Goal: Information Seeking & Learning: Learn about a topic

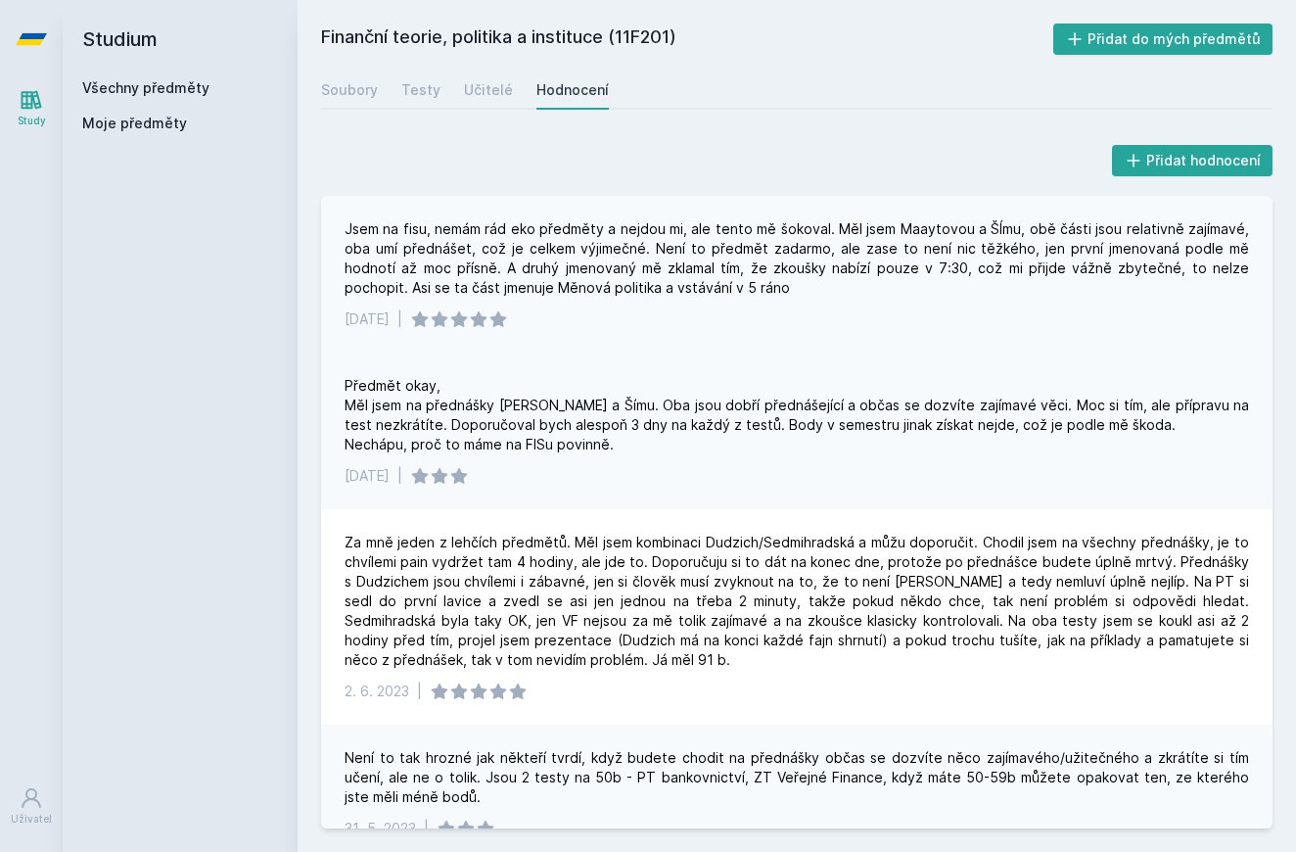
click at [815, 329] on div "Jsem na fisu, nemám rád eko předměty a nejdou mi, ale tento mě šokoval. Měl jse…" at bounding box center [797, 274] width 952 height 157
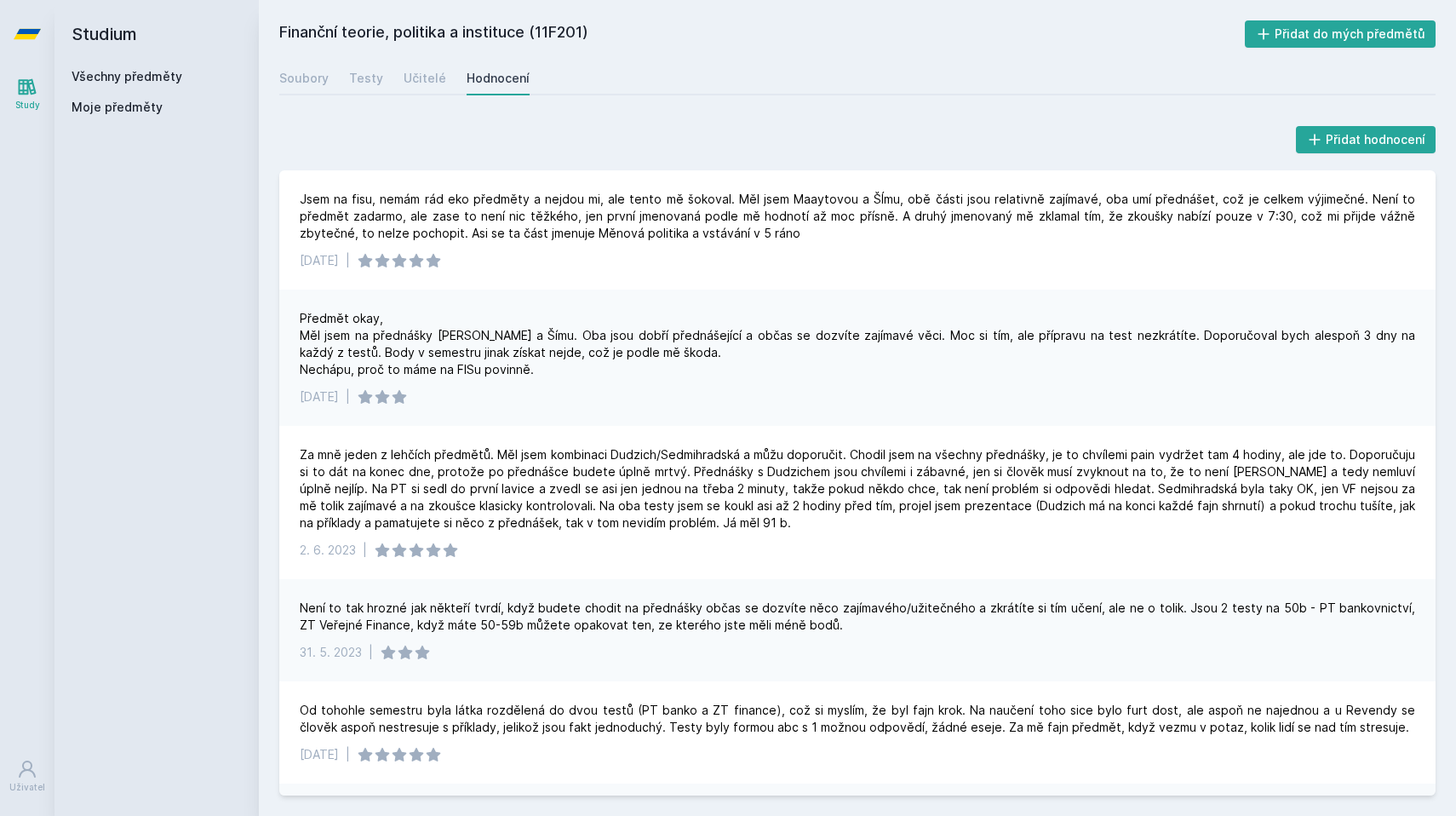
click at [116, 77] on link "Všechny předměty" at bounding box center [126, 76] width 110 height 15
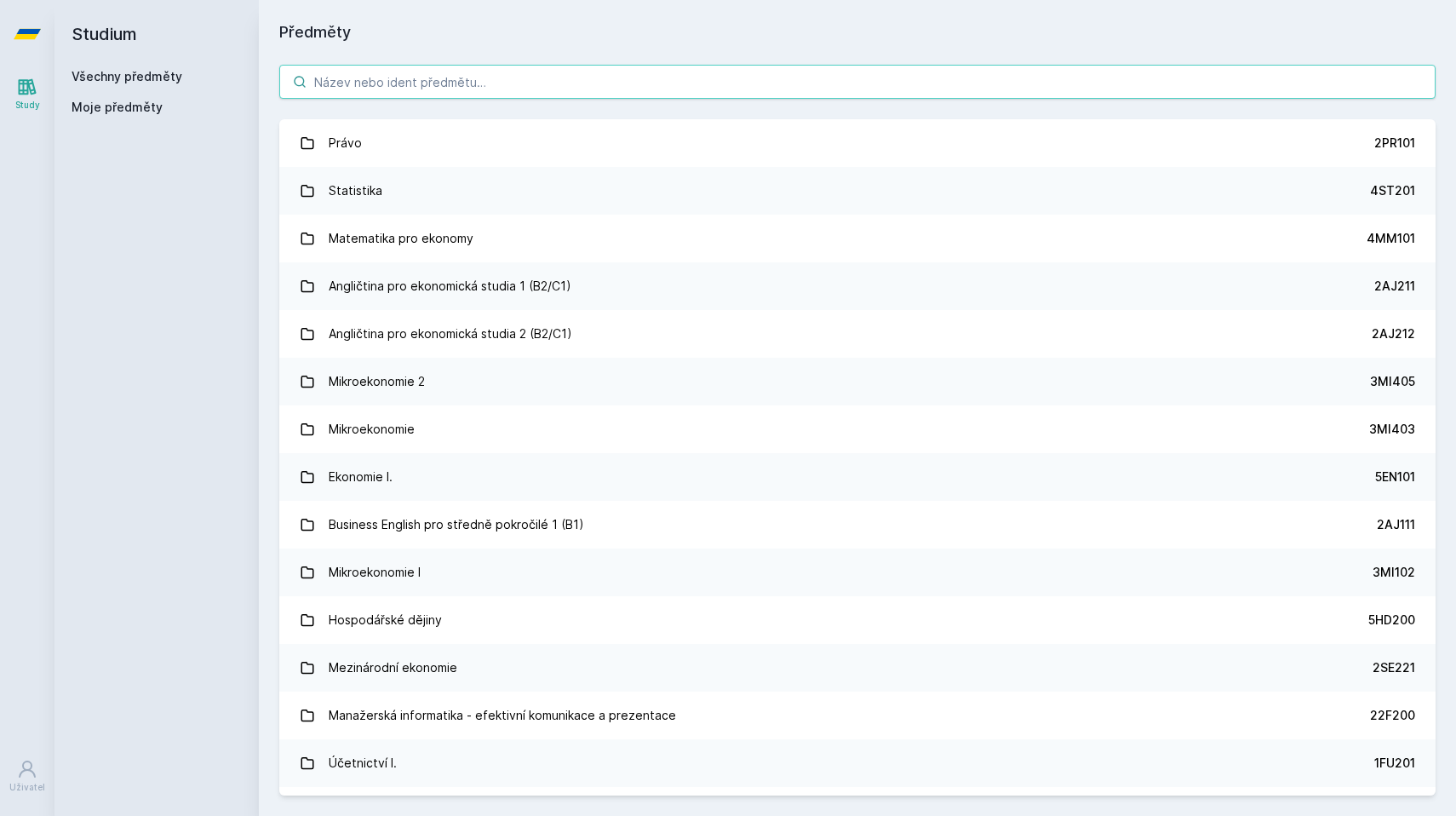
click at [410, 82] on input "search" at bounding box center [857, 81] width 1156 height 34
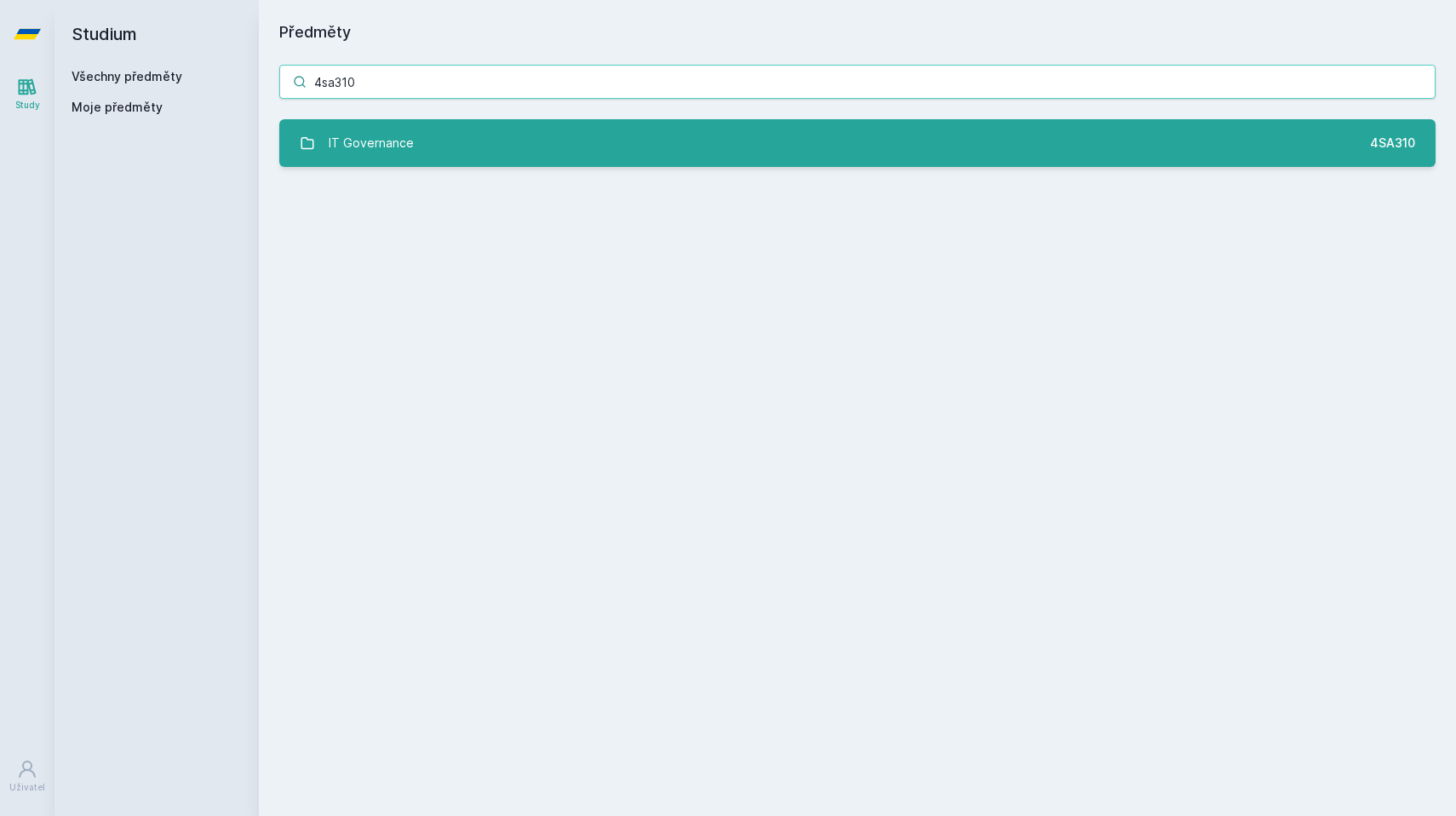
type input "4sa310"
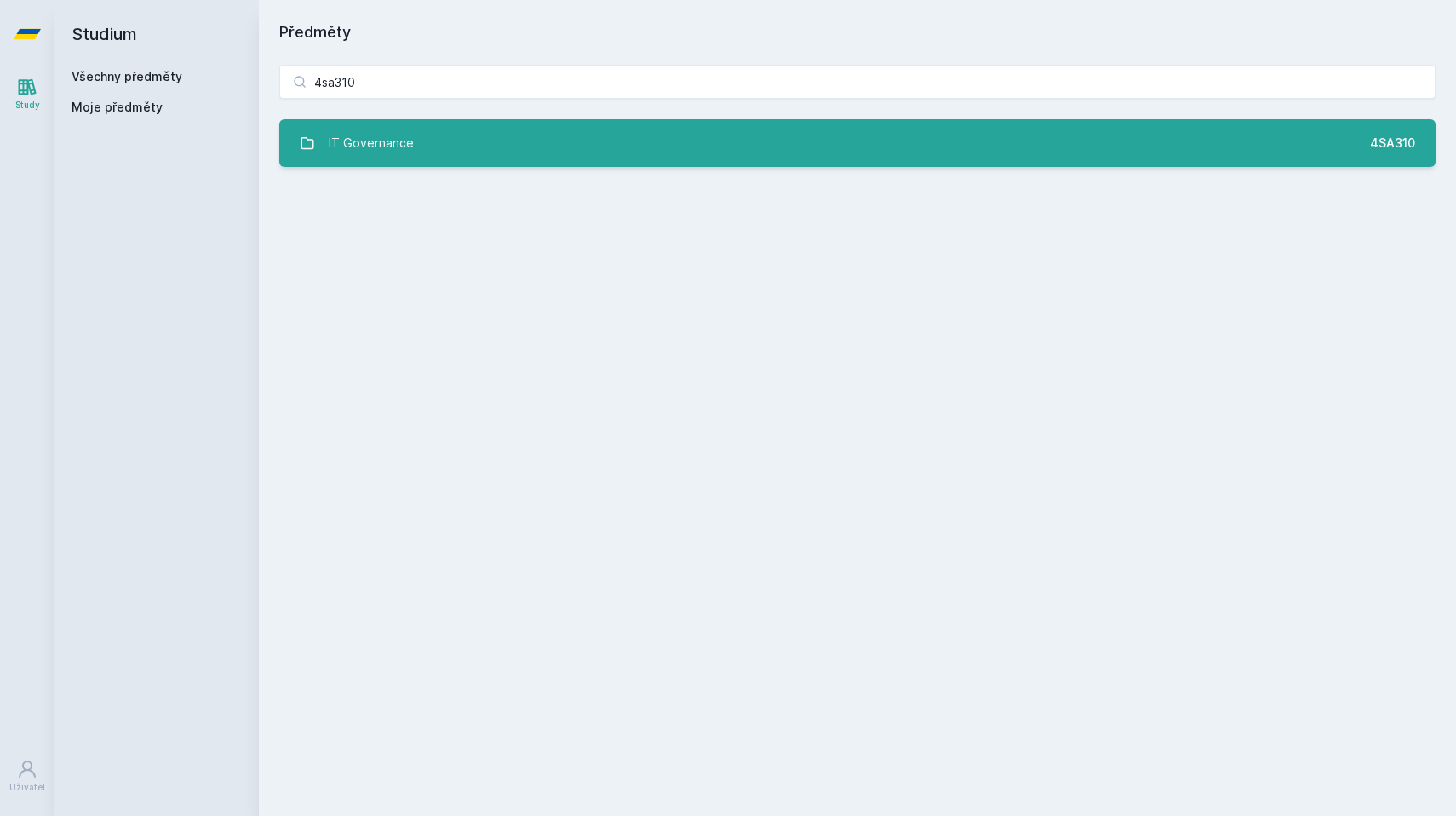
click at [386, 157] on div "IT Governance" at bounding box center [371, 143] width 85 height 34
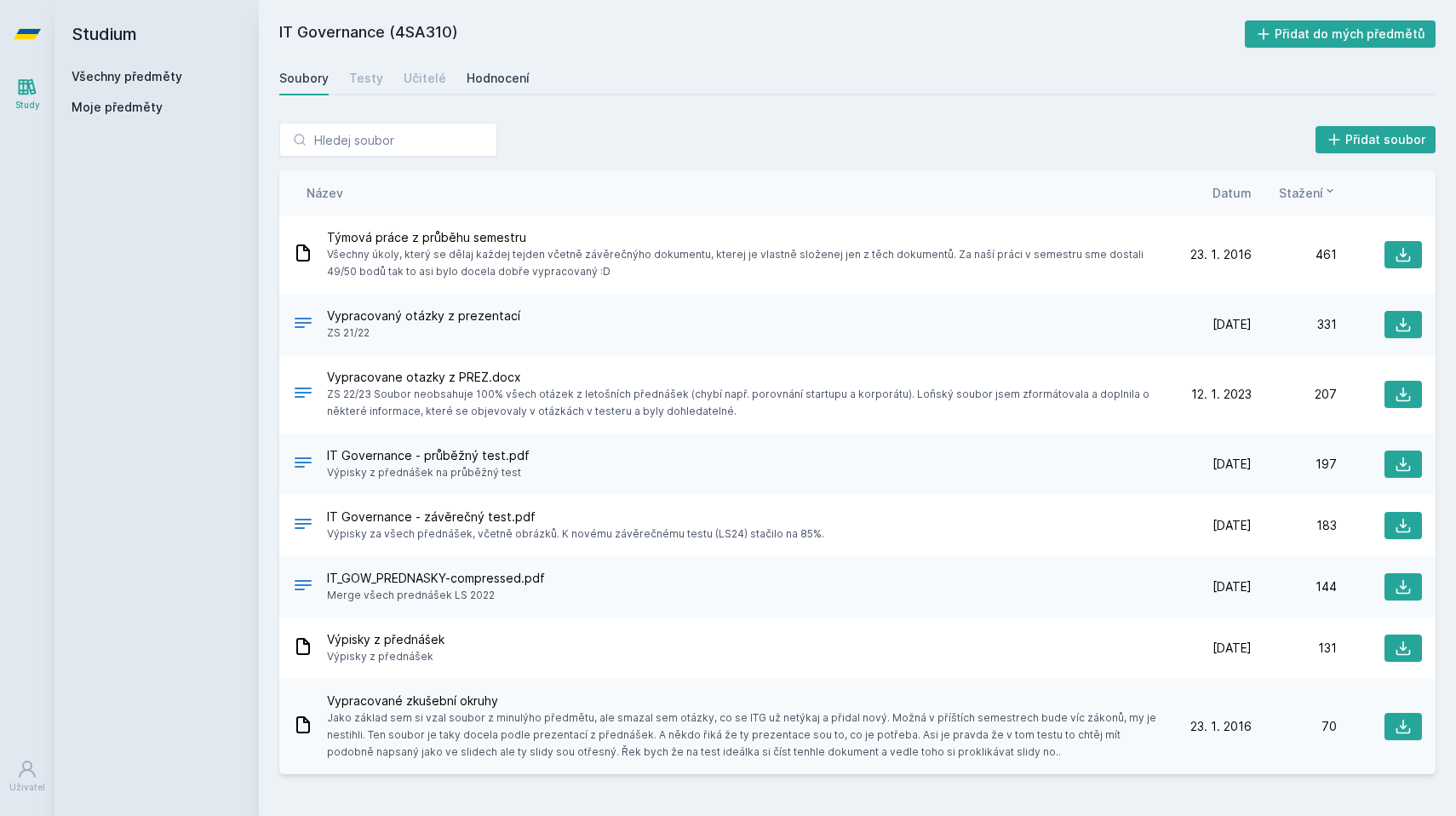
click at [483, 82] on div "Hodnocení" at bounding box center [498, 78] width 63 height 17
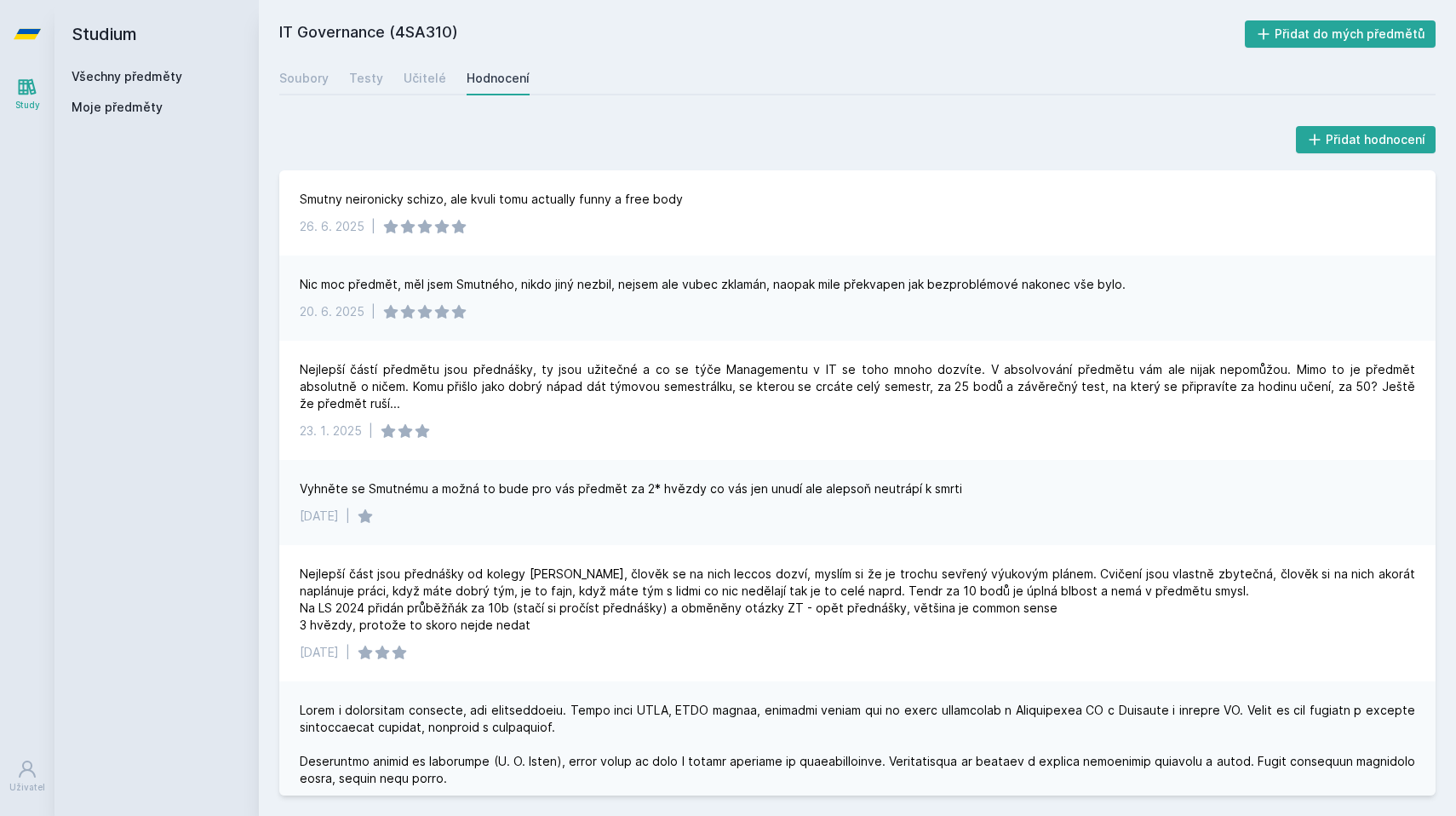
click at [564, 109] on div "Přidat hodnocení Smutny neironicky schizo, ale kvuli tomu actually funny a free…" at bounding box center [858, 458] width 1197 height 713
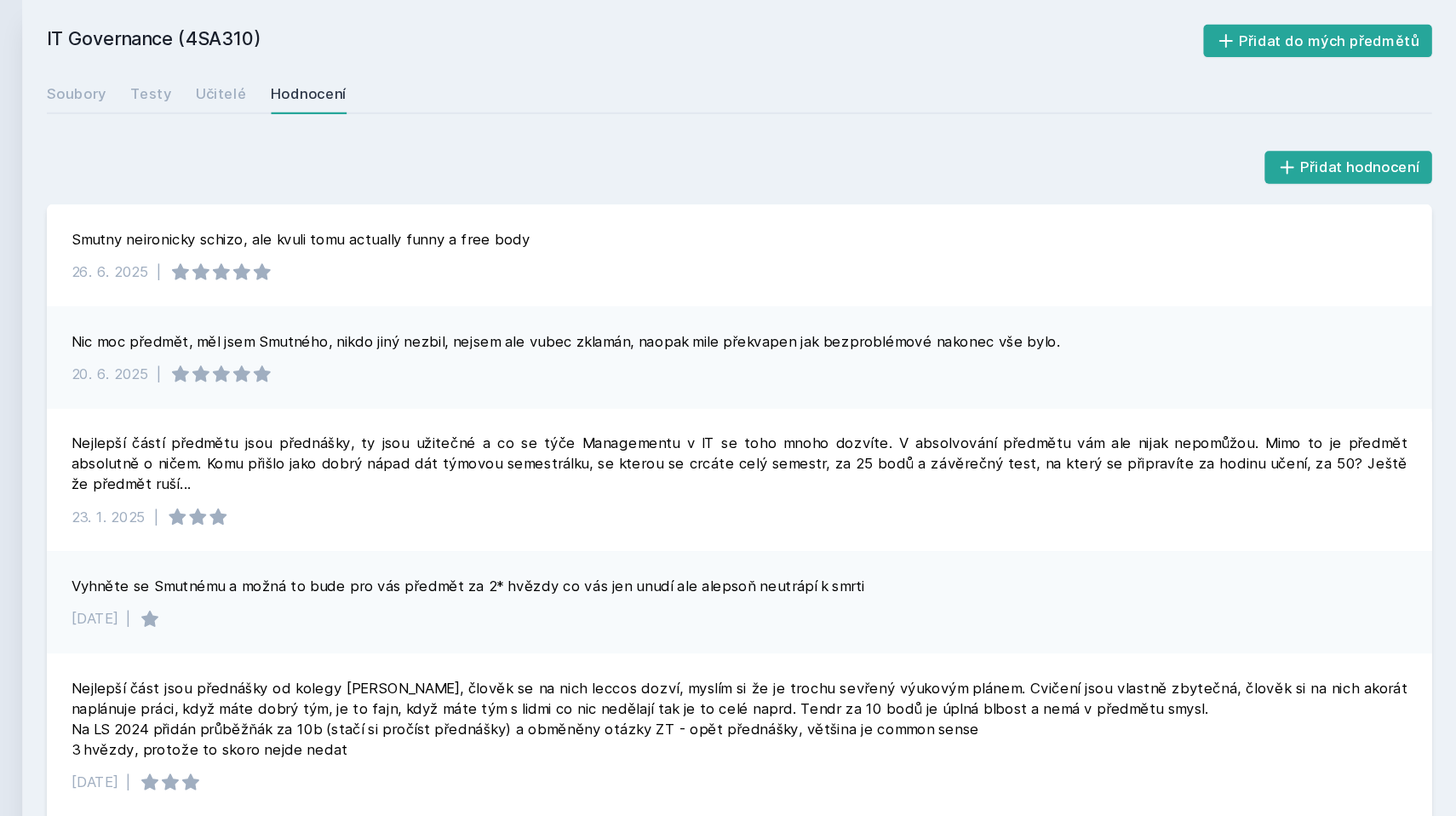
click at [279, 21] on h2 "IT Governance (4SA310)" at bounding box center [762, 33] width 965 height 27
copy h2 "4SA310"
click at [512, 234] on div "[DATE] |" at bounding box center [858, 227] width 1116 height 17
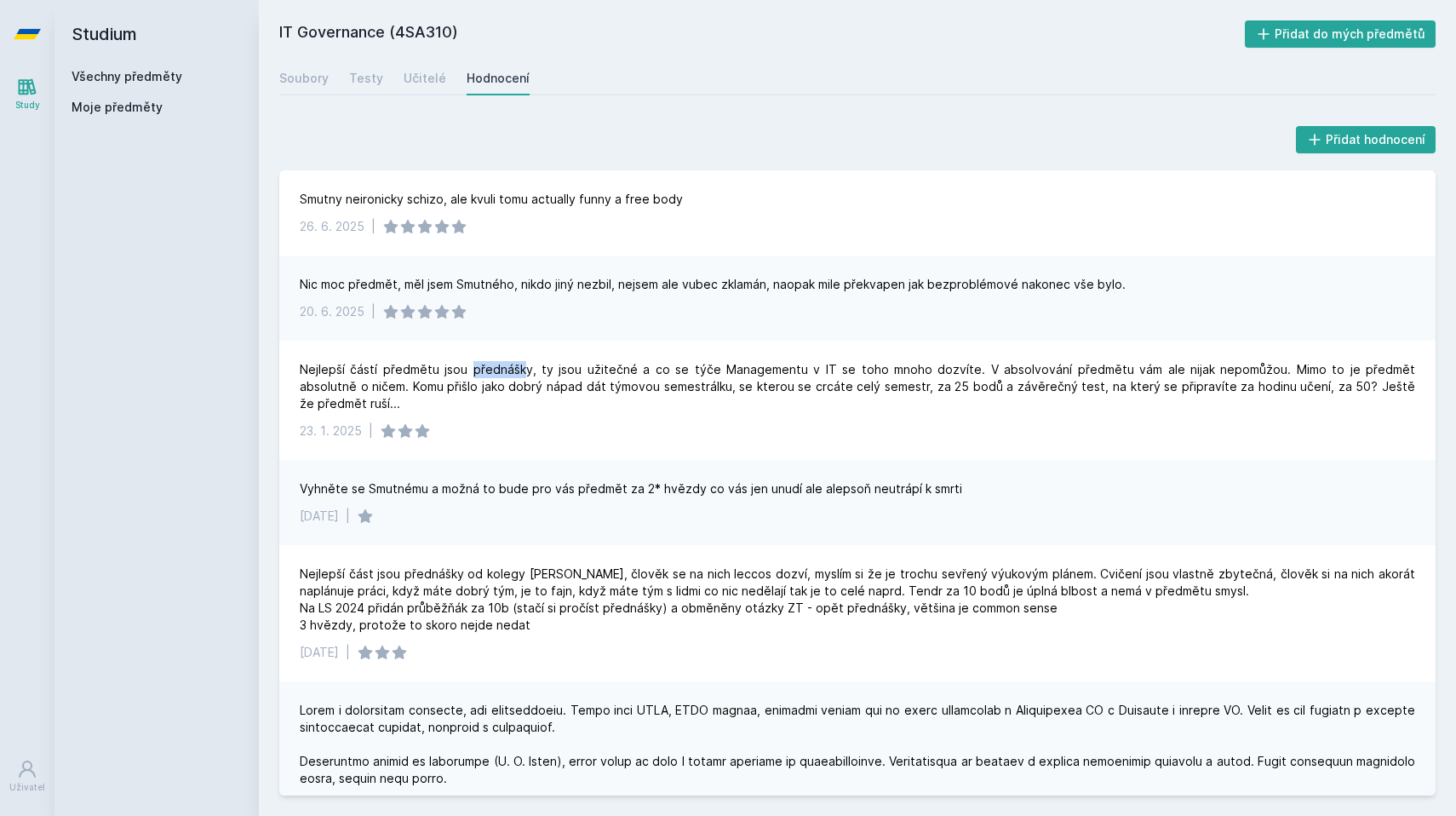
click at [101, 70] on link "Všechny předměty" at bounding box center [126, 76] width 110 height 15
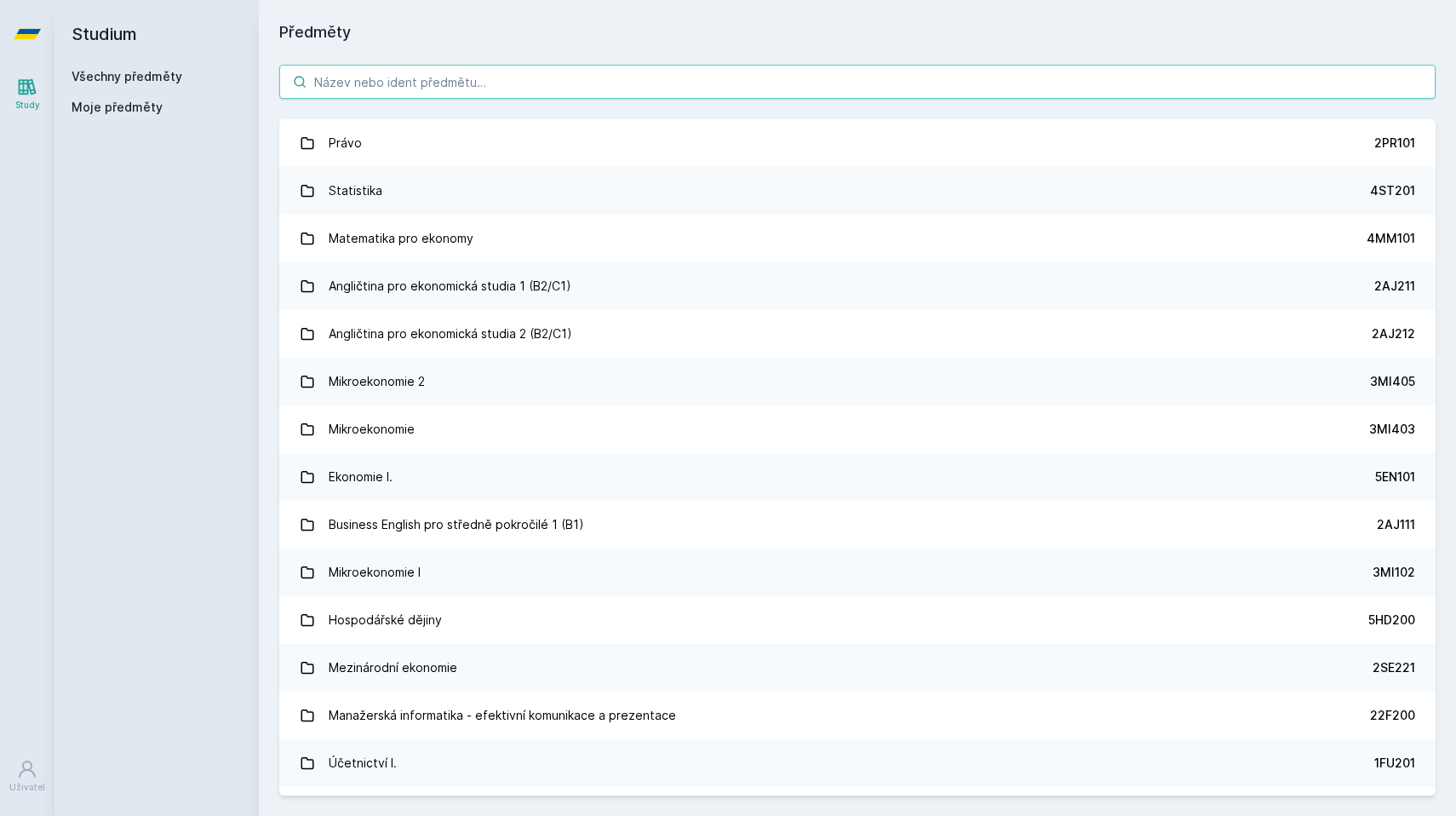
click at [358, 66] on input "search" at bounding box center [857, 81] width 1156 height 34
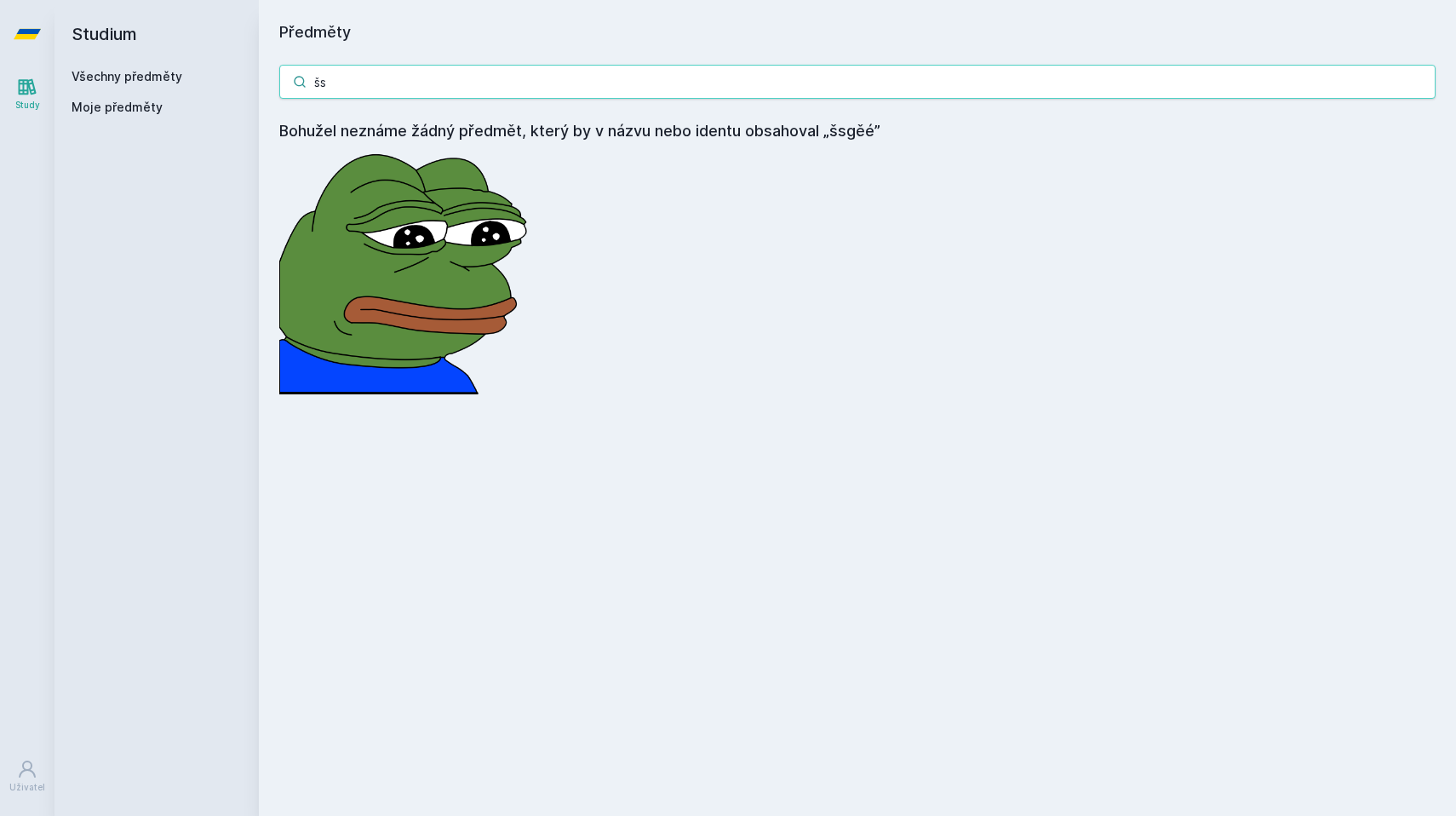
type input "š"
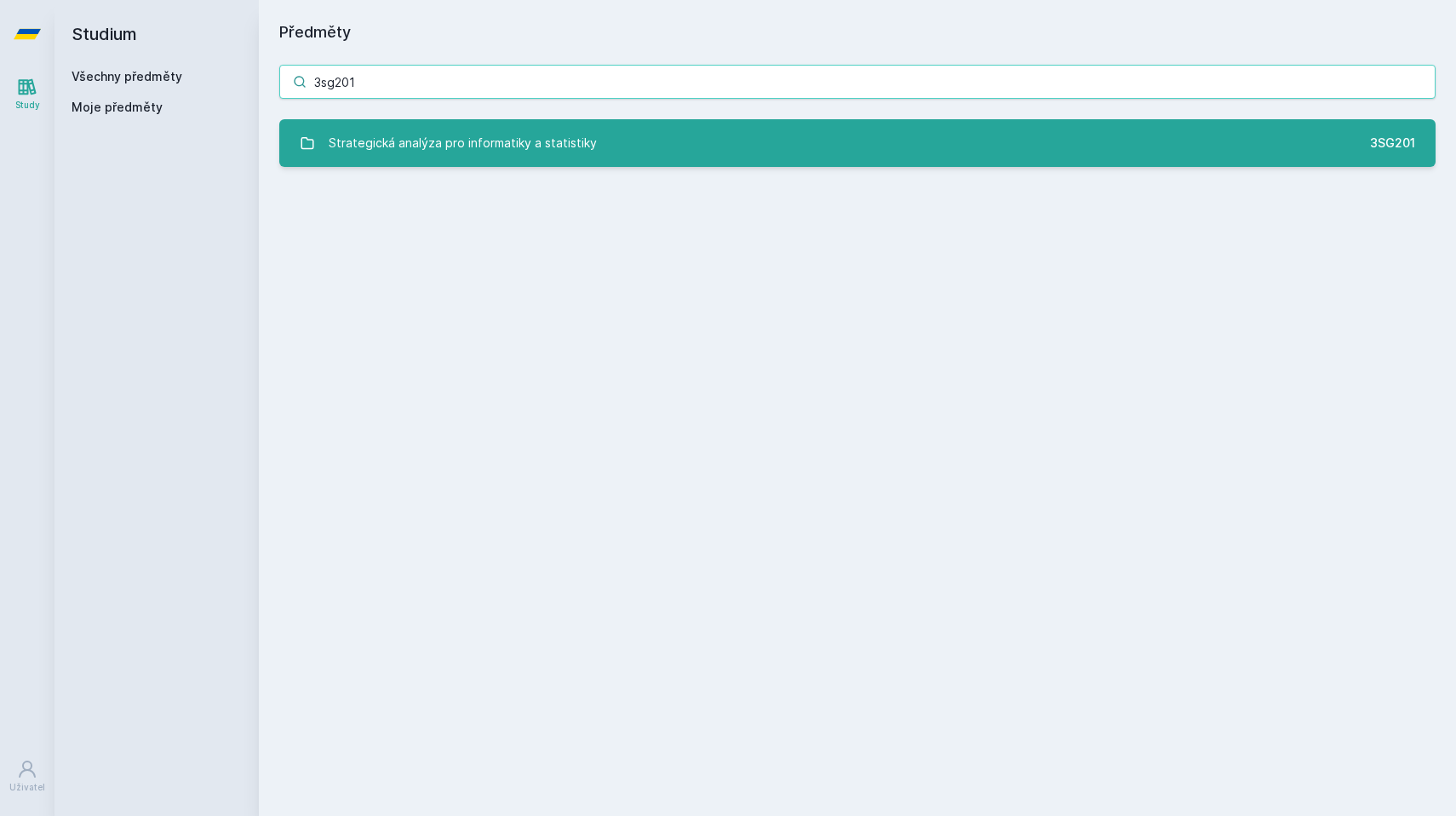
type input "3sg201"
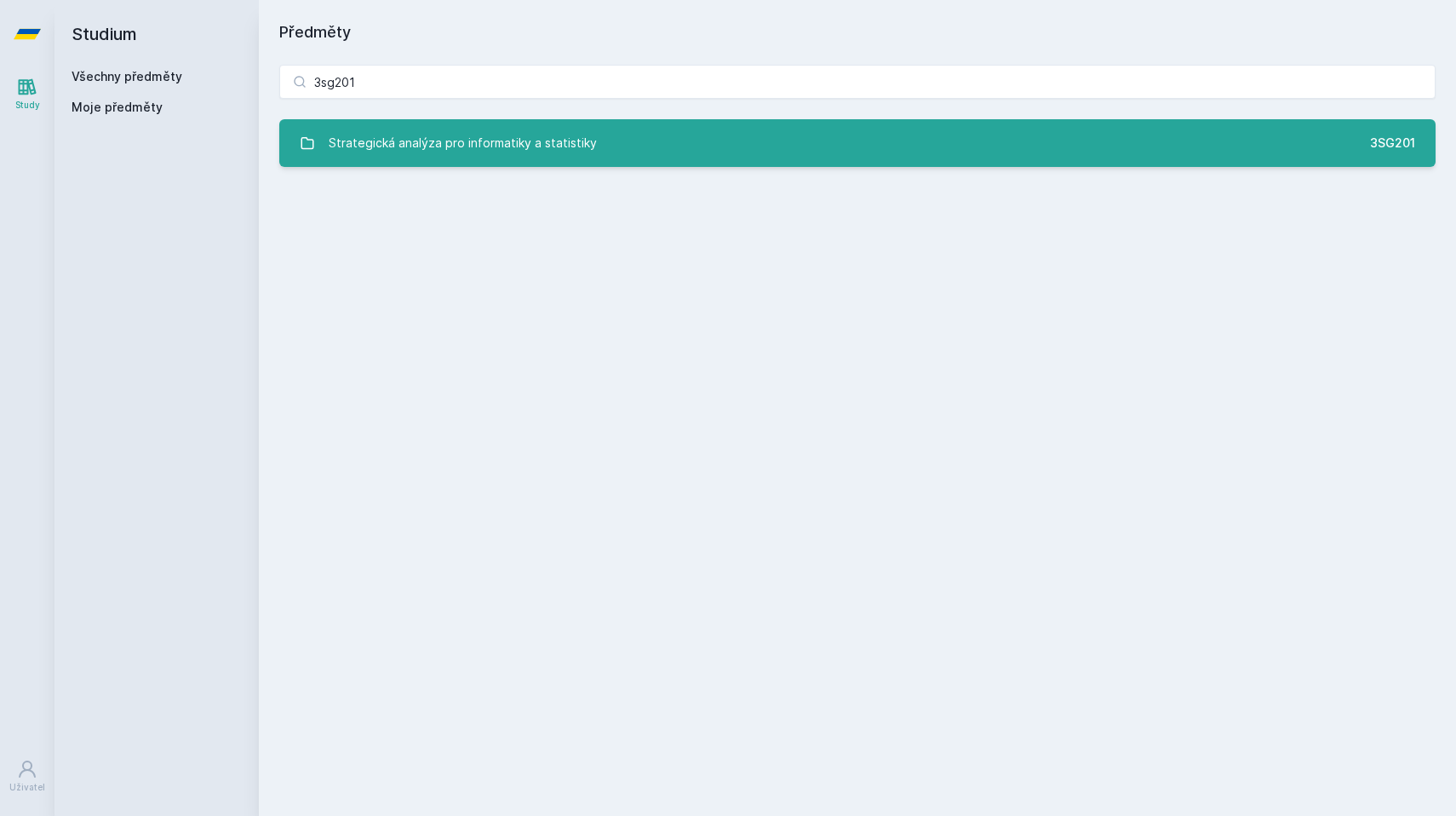
click at [442, 153] on div "Strategická analýza pro informatiky a statistiky" at bounding box center [463, 143] width 268 height 34
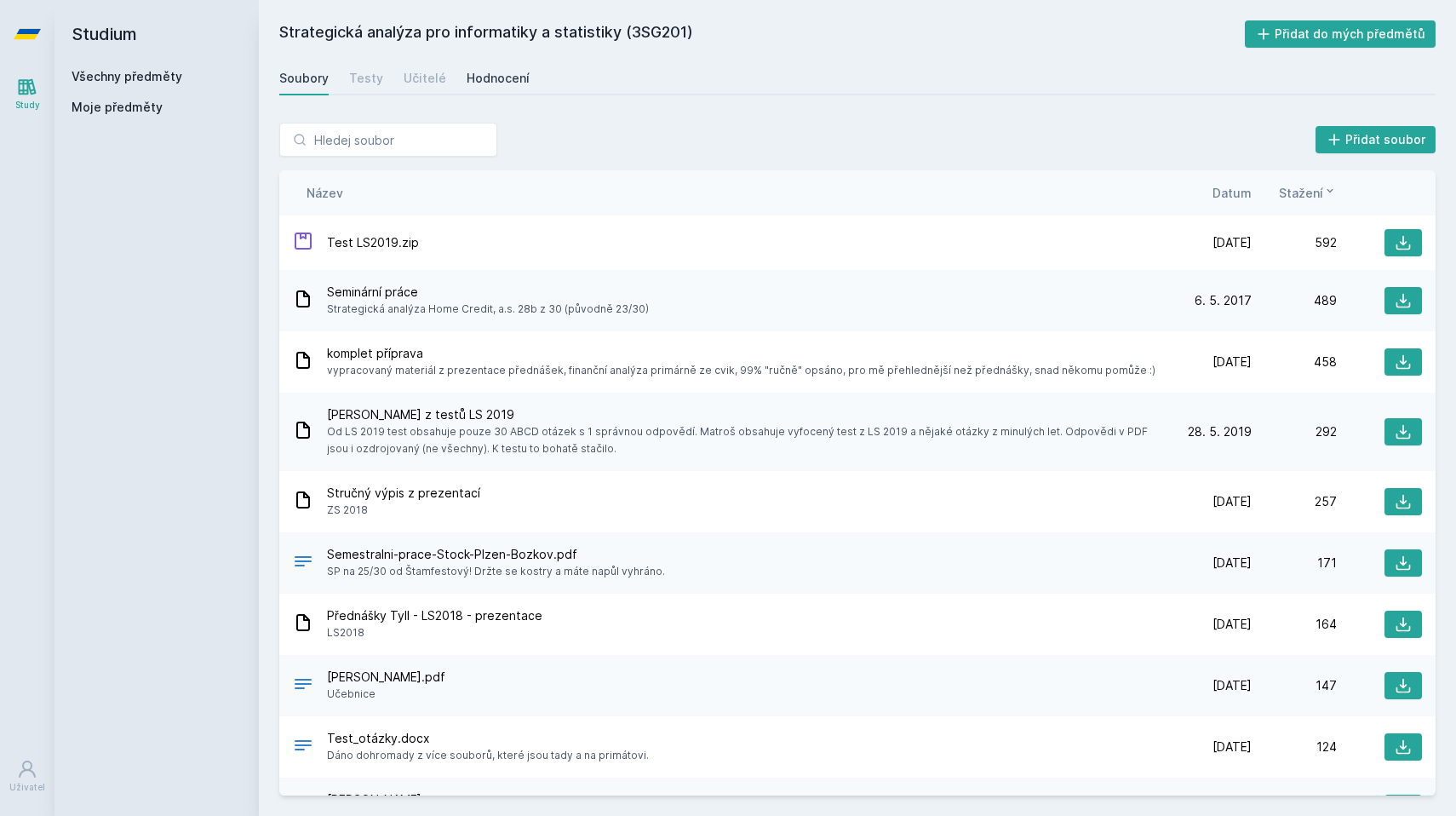
click at [466, 77] on div "Hodnocení" at bounding box center [498, 78] width 63 height 17
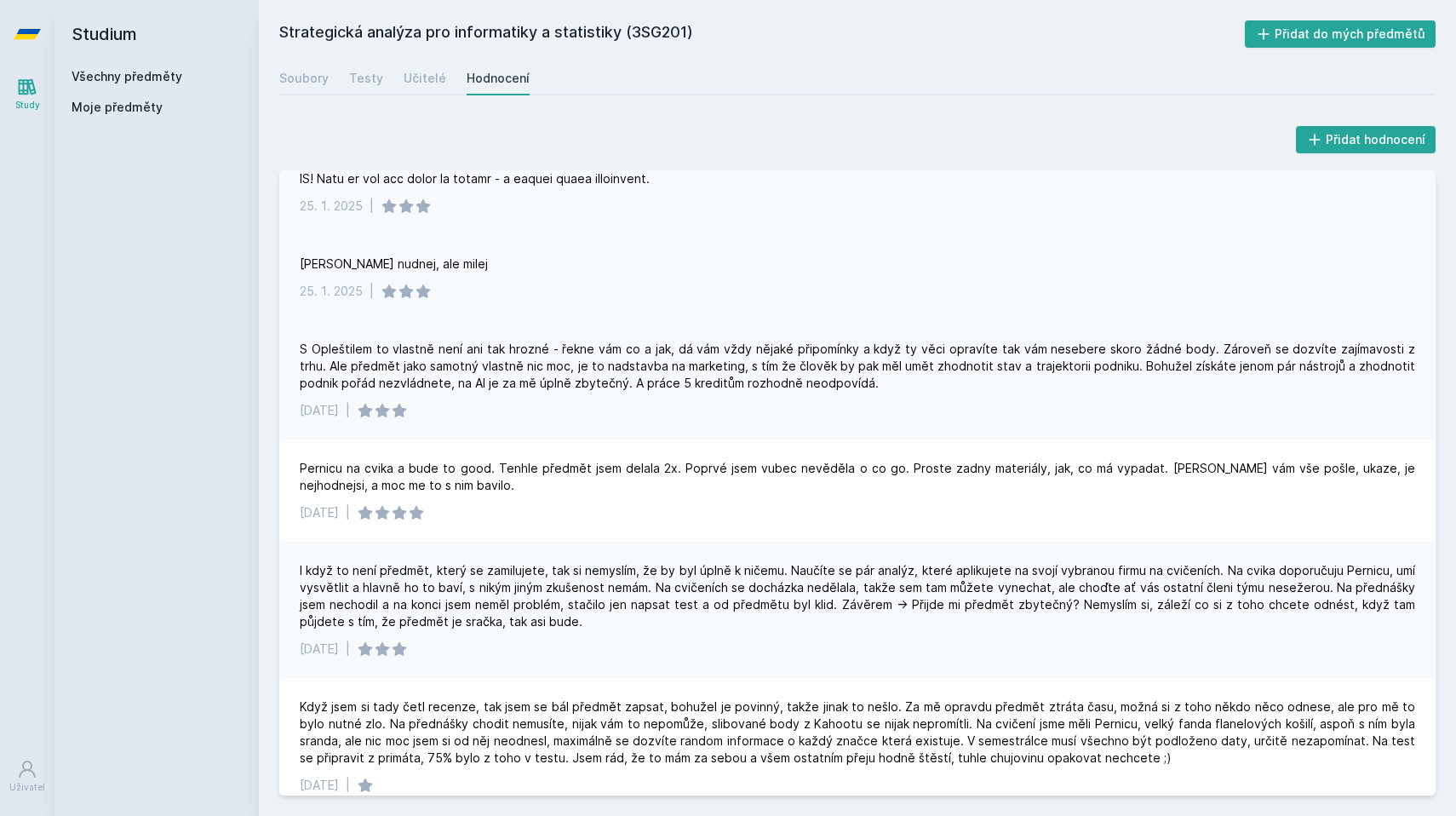
scroll to position [430, 0]
click at [130, 458] on div "Studium Všechny předměty Moje předměty" at bounding box center [157, 408] width 204 height 816
click at [152, 83] on link "Všechny předměty" at bounding box center [126, 76] width 110 height 15
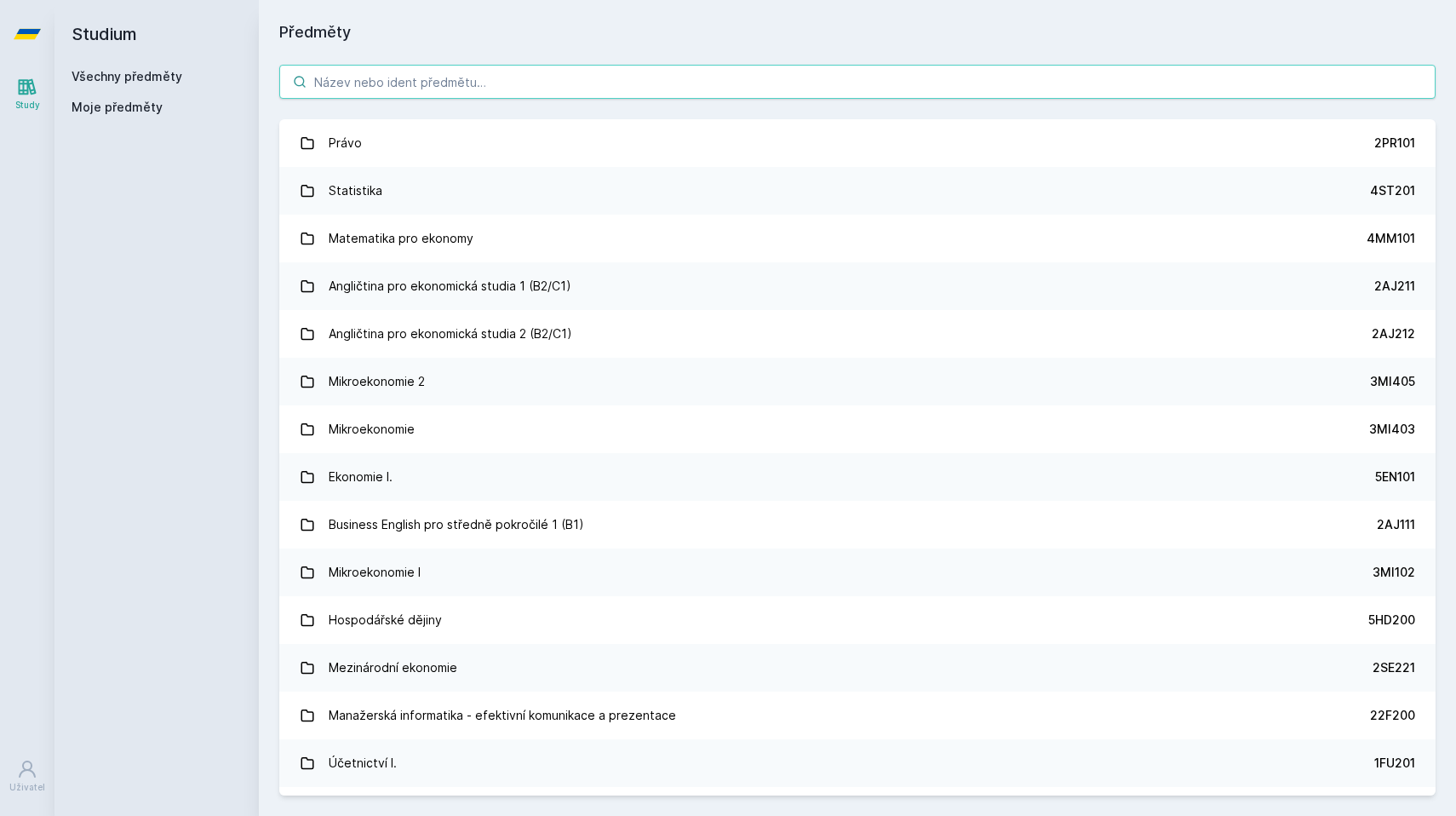
click at [332, 82] on input "search" at bounding box center [857, 81] width 1156 height 34
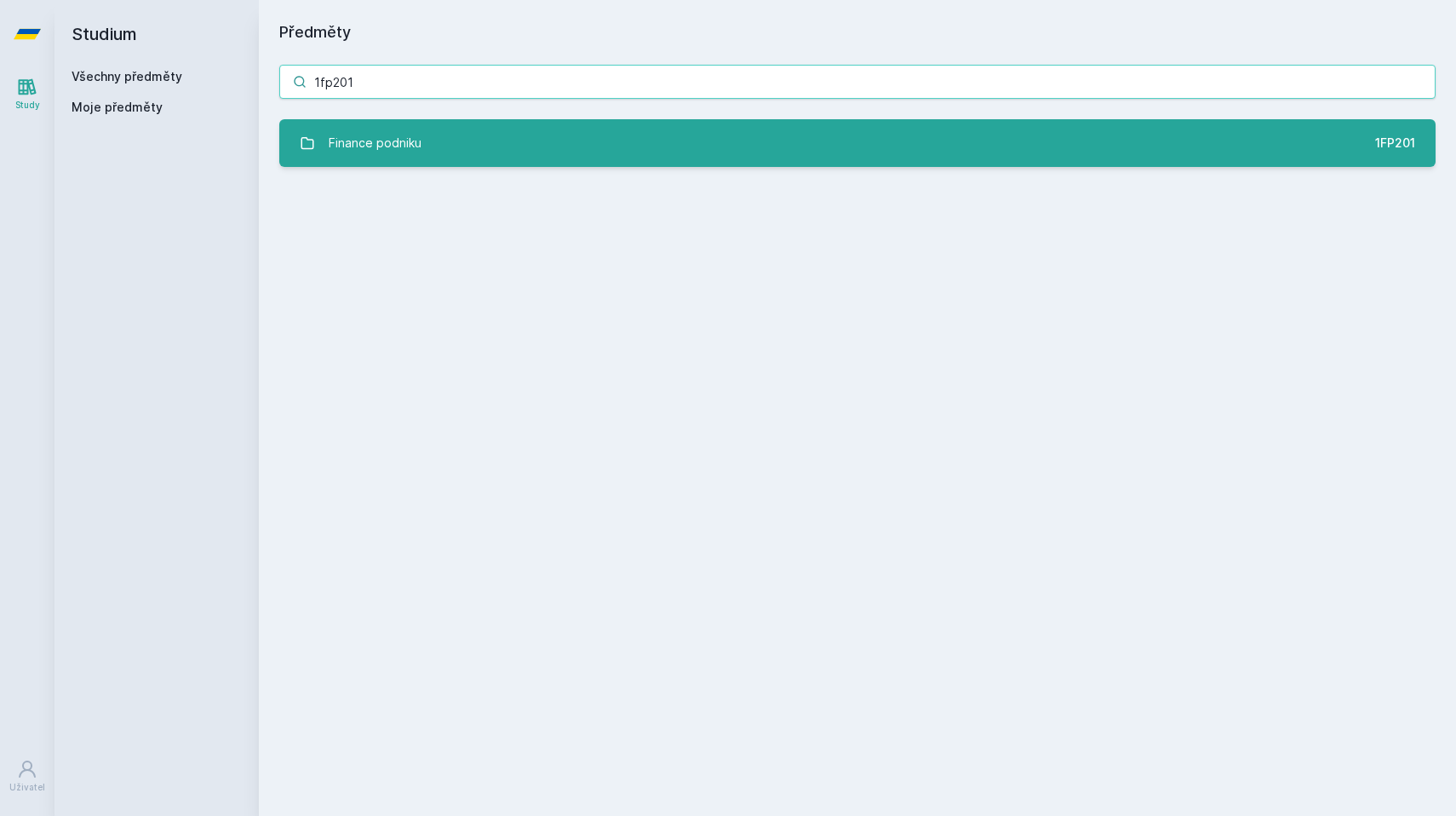
type input "1fp201"
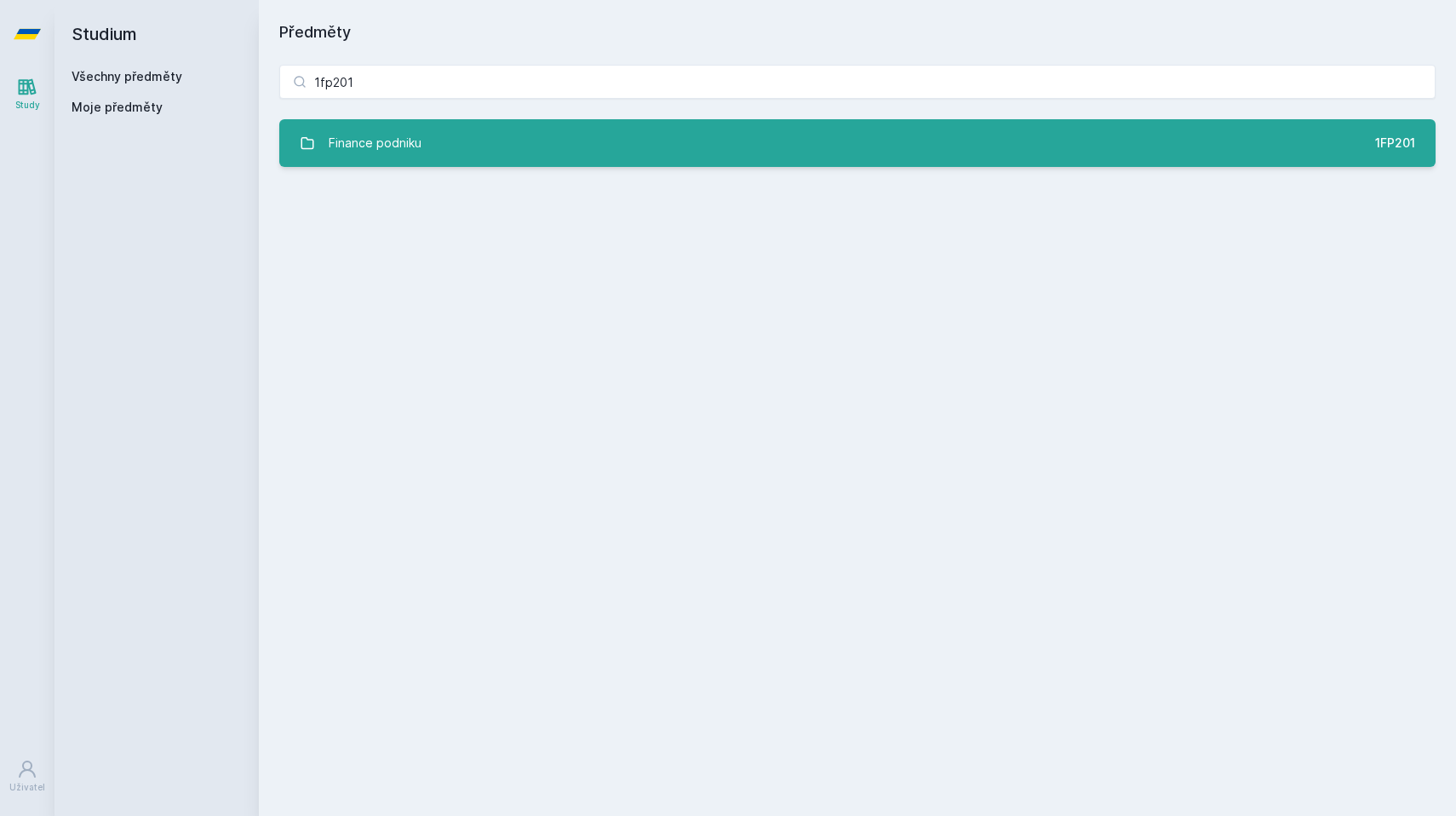
click at [370, 161] on link "Finance podniku 1FP201" at bounding box center [857, 143] width 1156 height 48
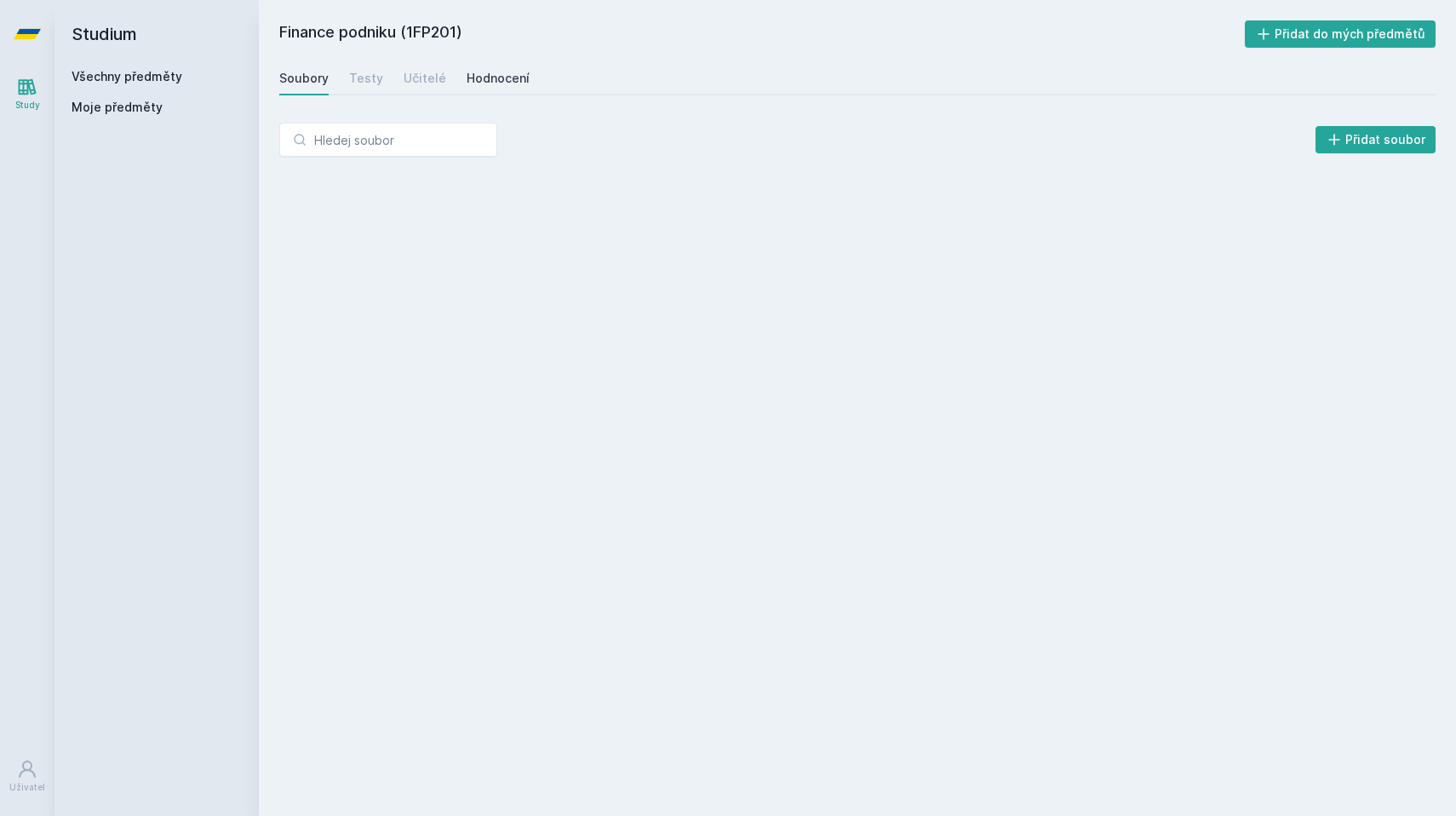
click at [484, 84] on div "Hodnocení" at bounding box center [498, 78] width 63 height 17
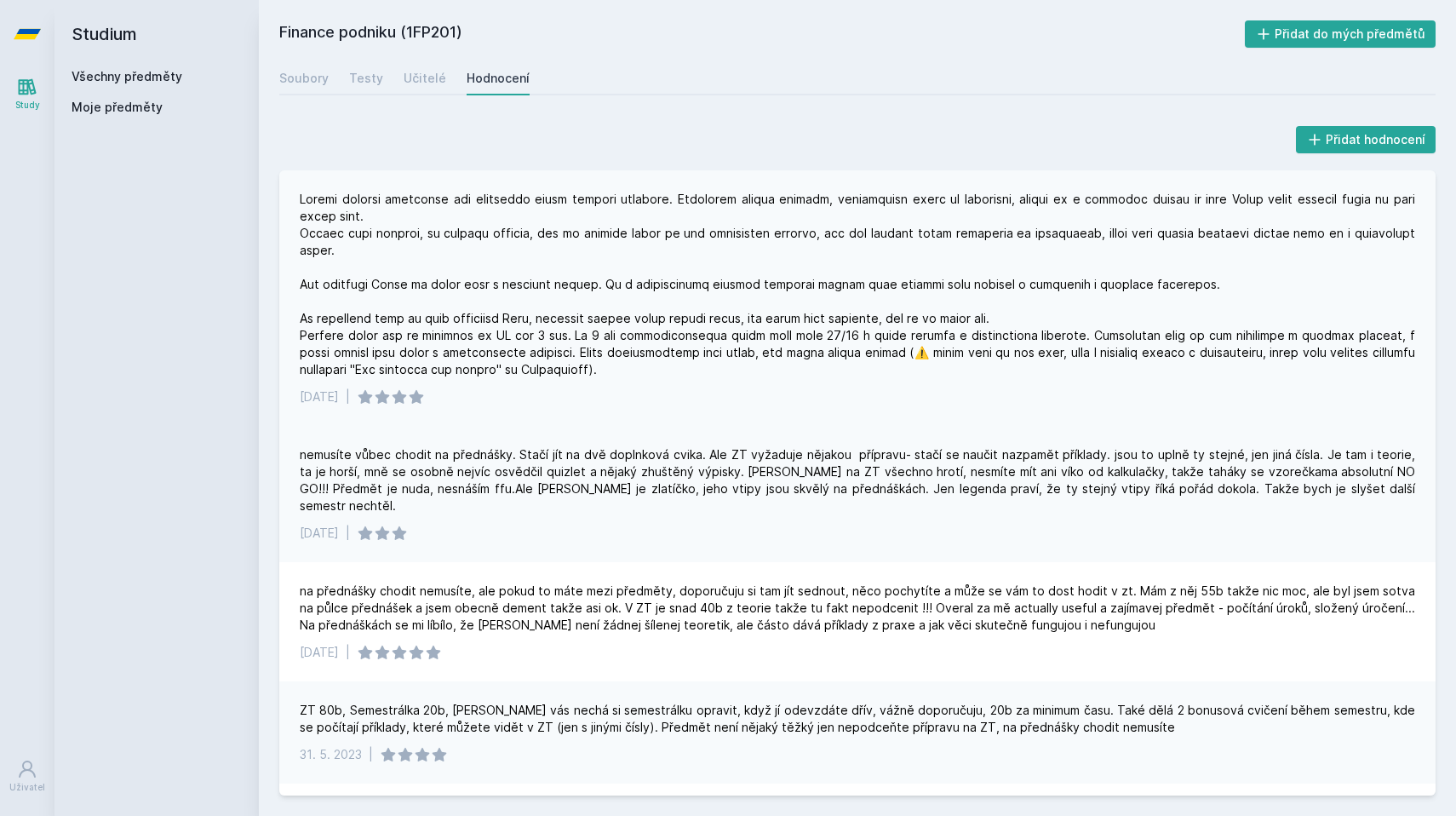
click at [527, 250] on div at bounding box center [858, 284] width 1116 height 187
click at [117, 72] on link "Všechny předměty" at bounding box center [126, 76] width 110 height 15
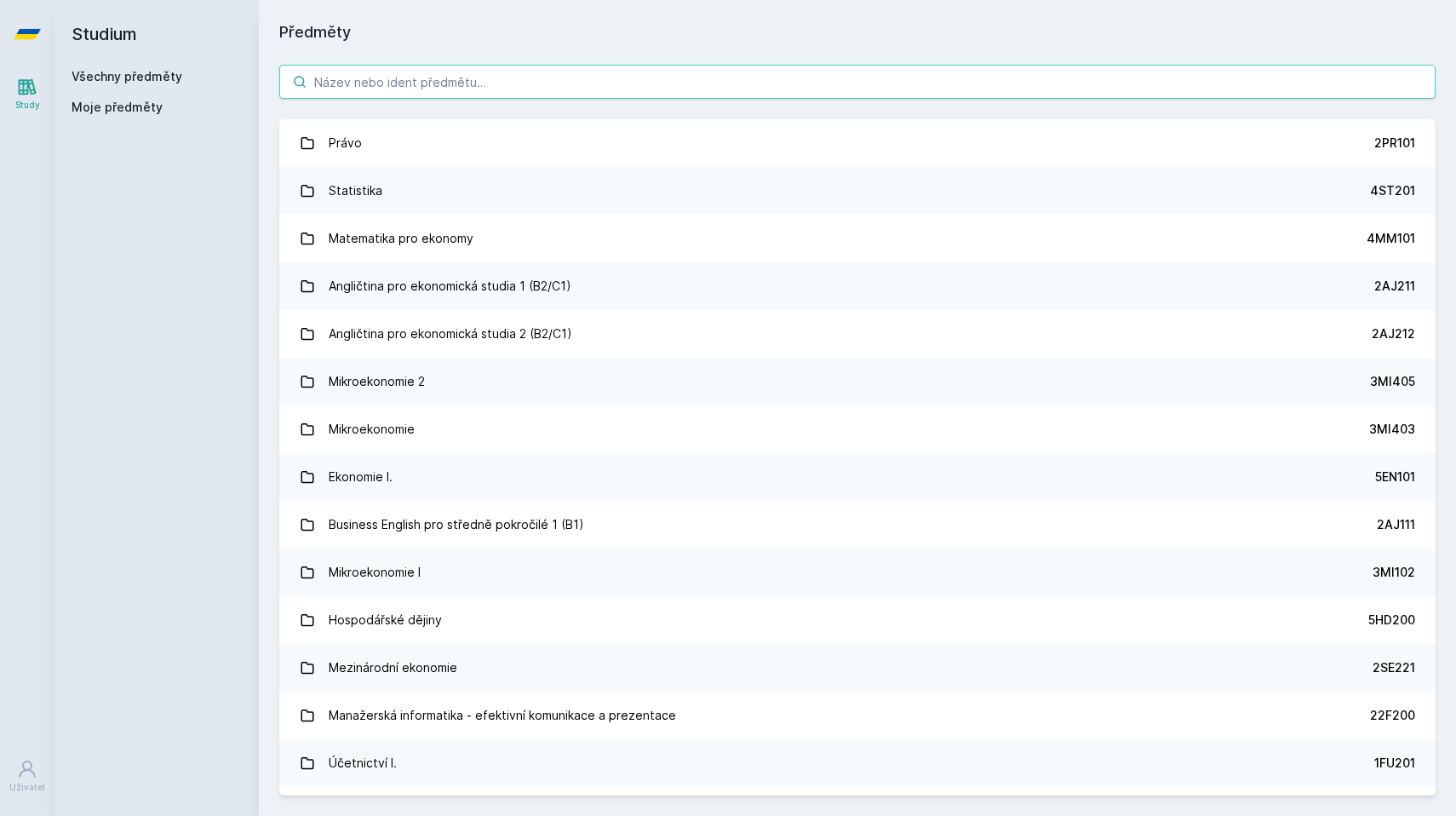
click at [414, 88] on input "search" at bounding box center [857, 81] width 1156 height 34
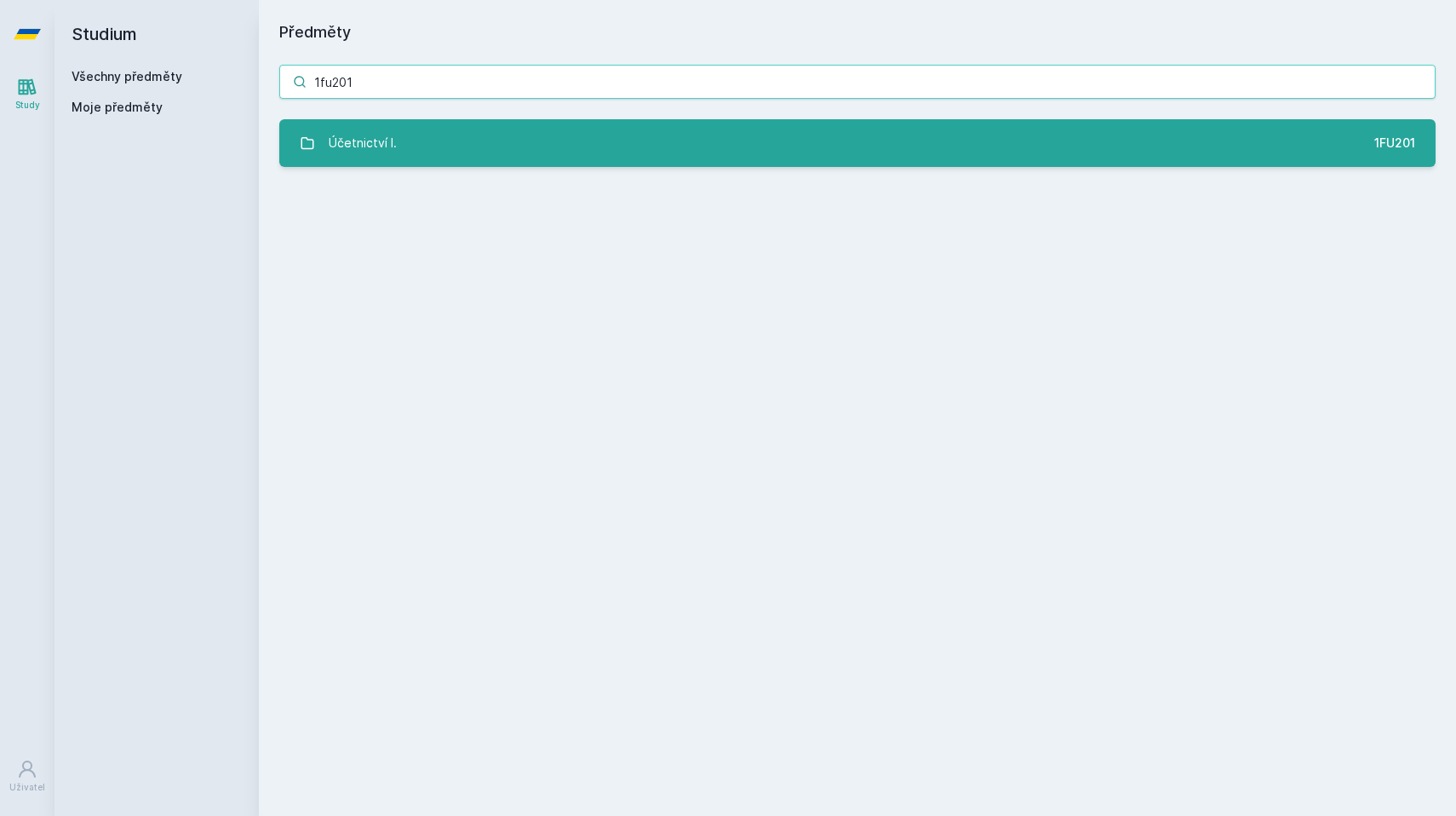
type input "1fu201"
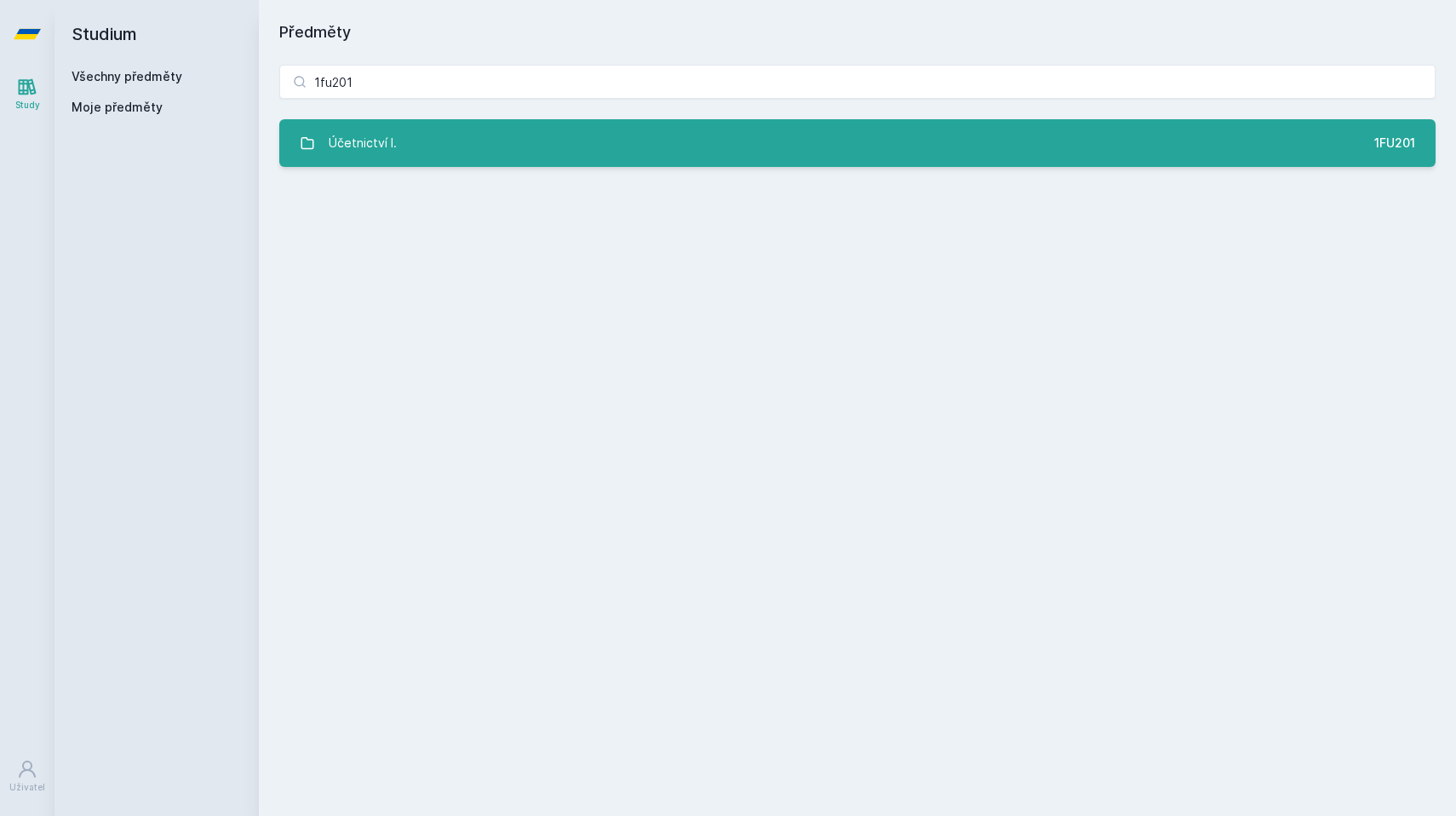
click at [379, 159] on div "Účetnictví I." at bounding box center [363, 143] width 68 height 34
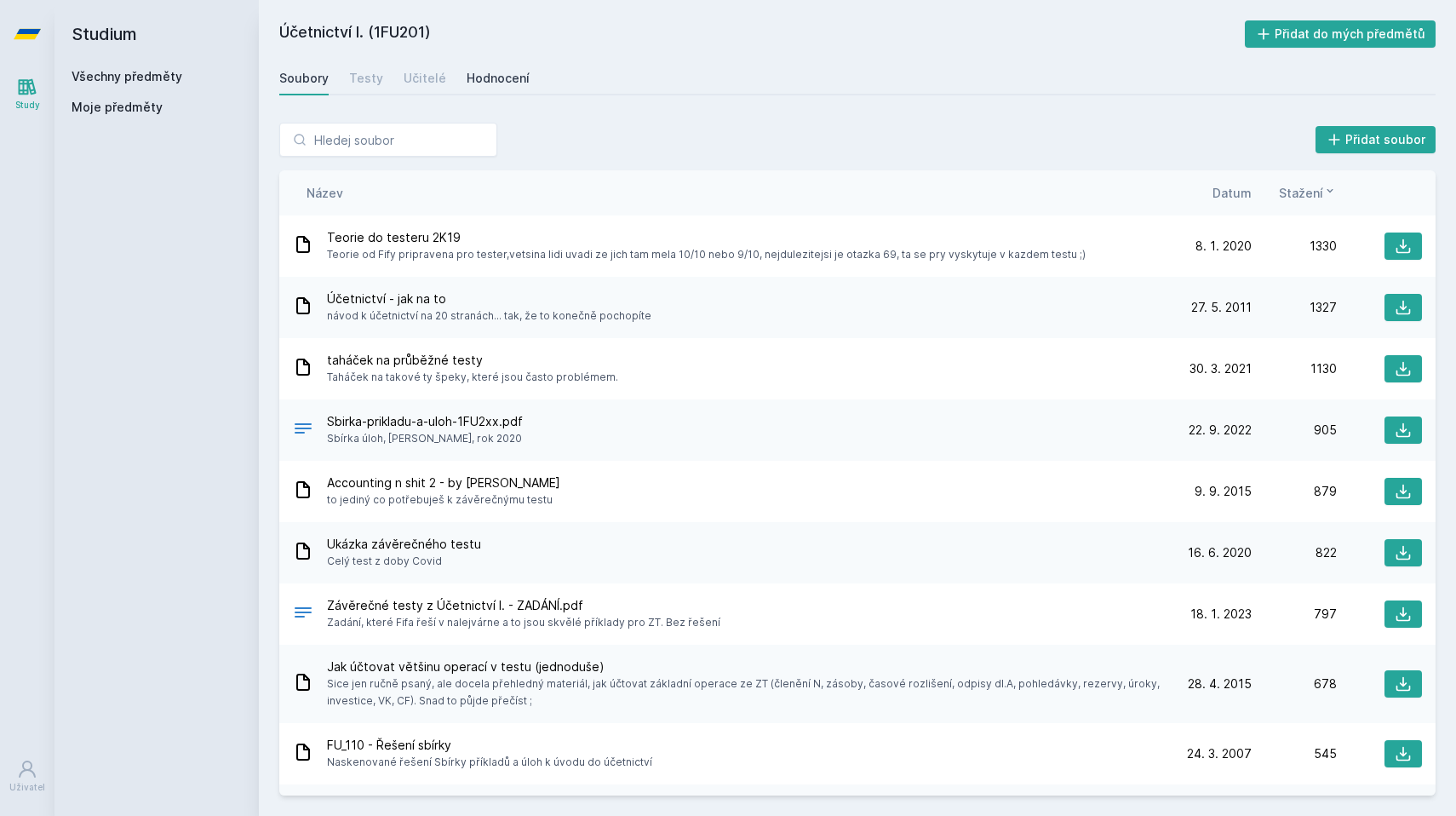
click at [516, 88] on link "Hodnocení" at bounding box center [498, 77] width 63 height 34
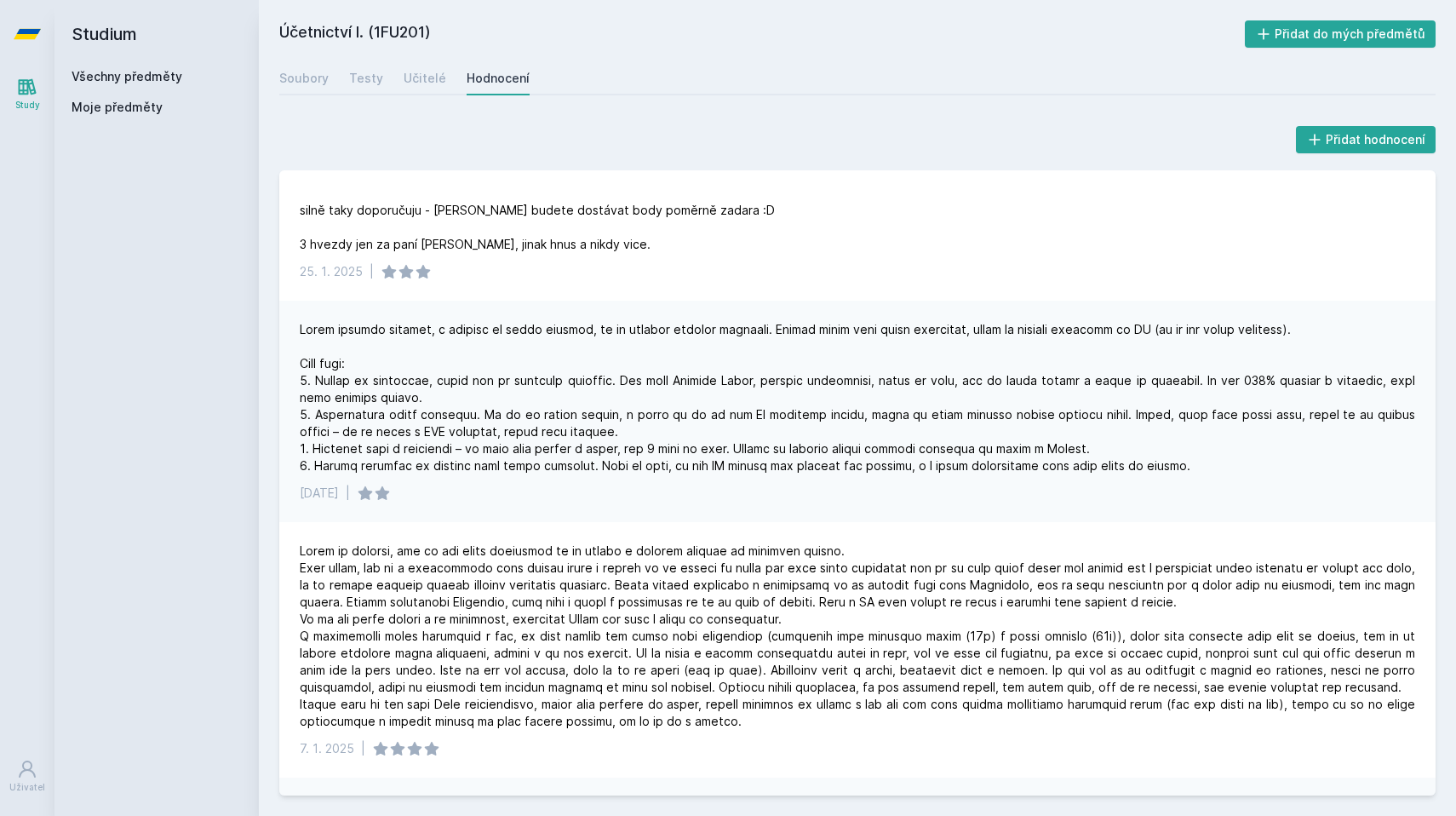
scroll to position [518, 0]
click at [104, 84] on div "Všechny předměty" at bounding box center [157, 77] width 170 height 17
click at [134, 76] on link "Všechny předměty" at bounding box center [126, 76] width 110 height 15
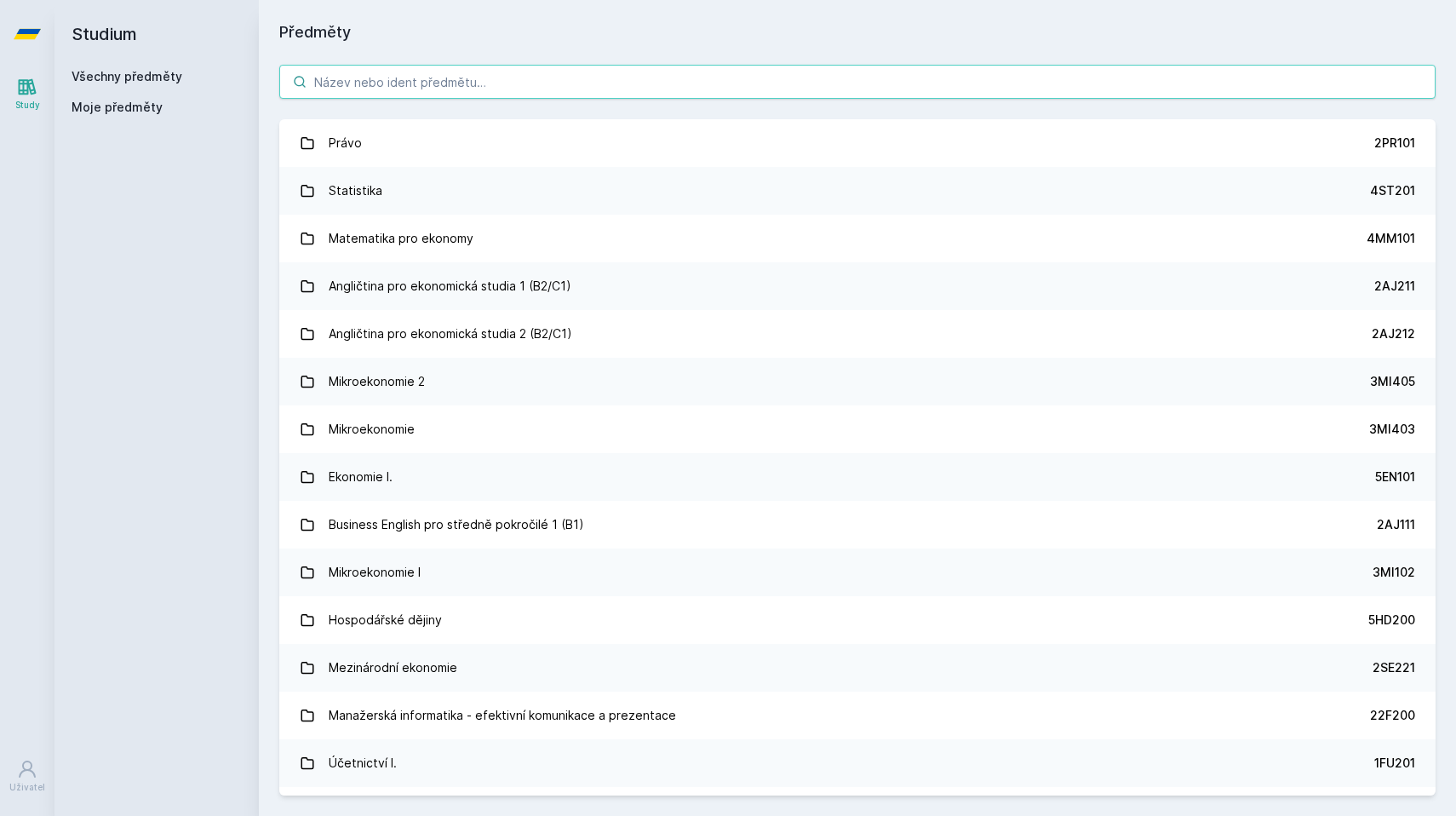
click at [416, 77] on input "search" at bounding box center [857, 81] width 1156 height 34
paste input "3M1204"
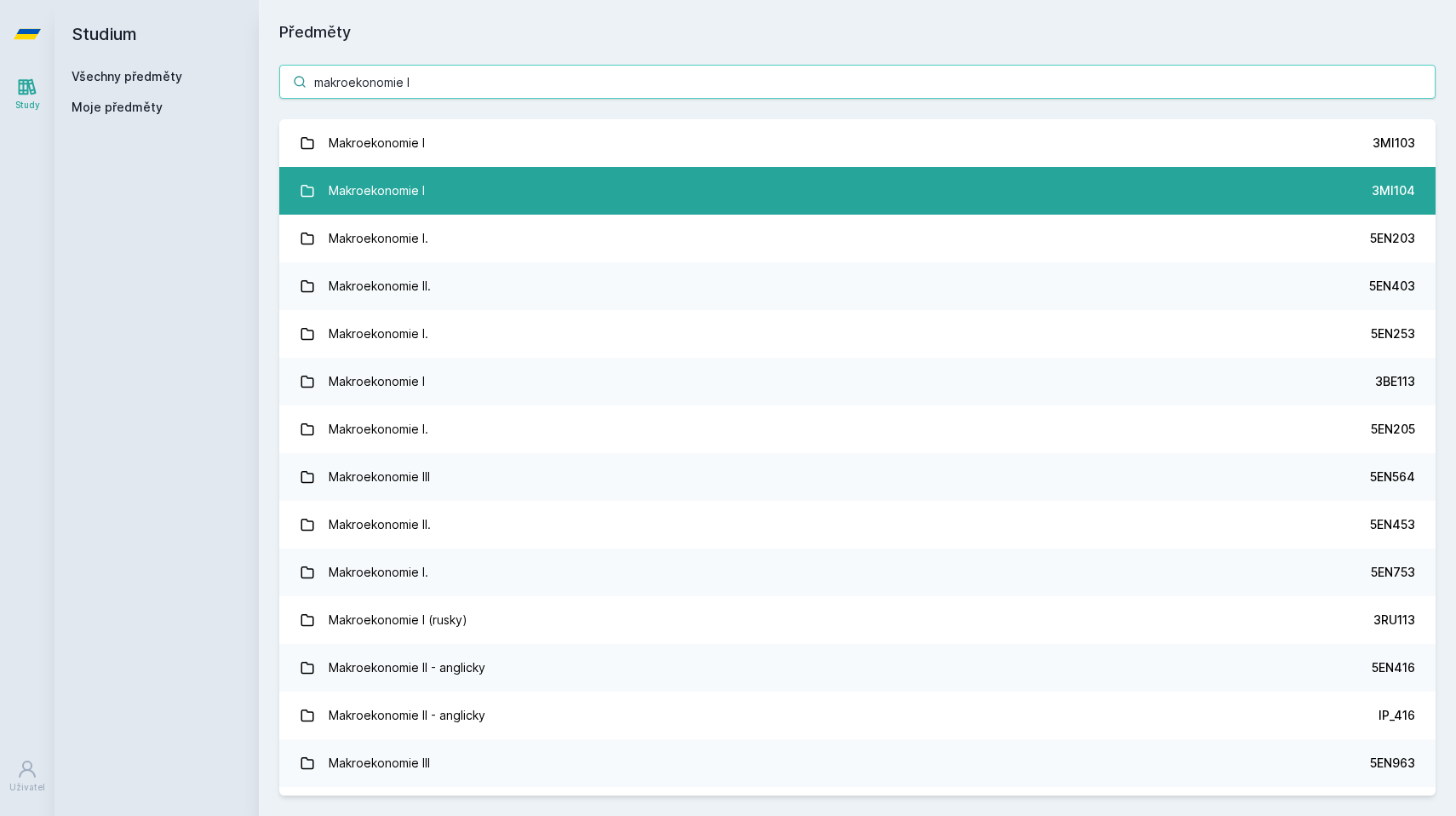
type input "makroekonomie I"
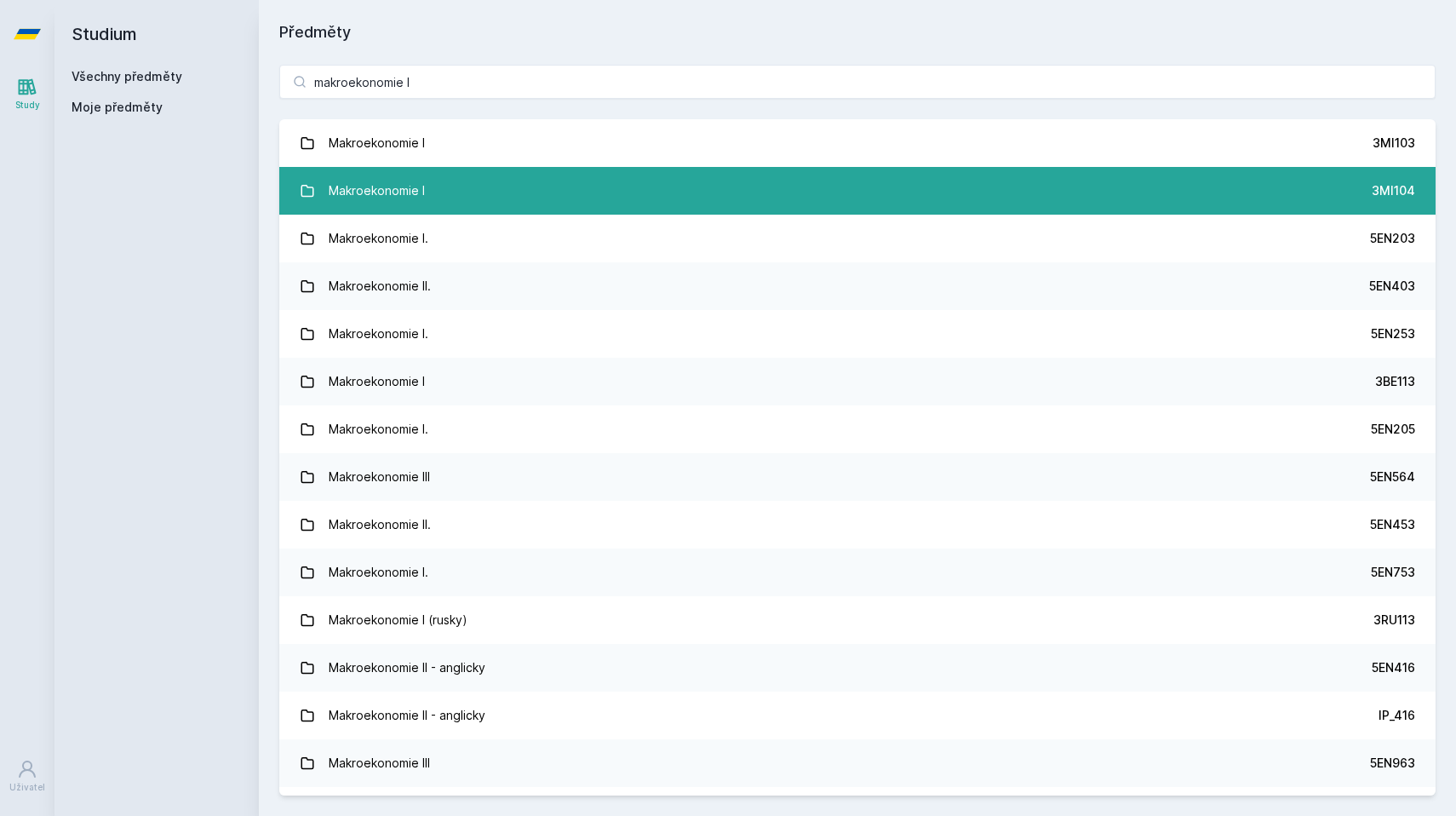
click at [620, 174] on link "Makroekonomie I 3MI104" at bounding box center [857, 191] width 1156 height 48
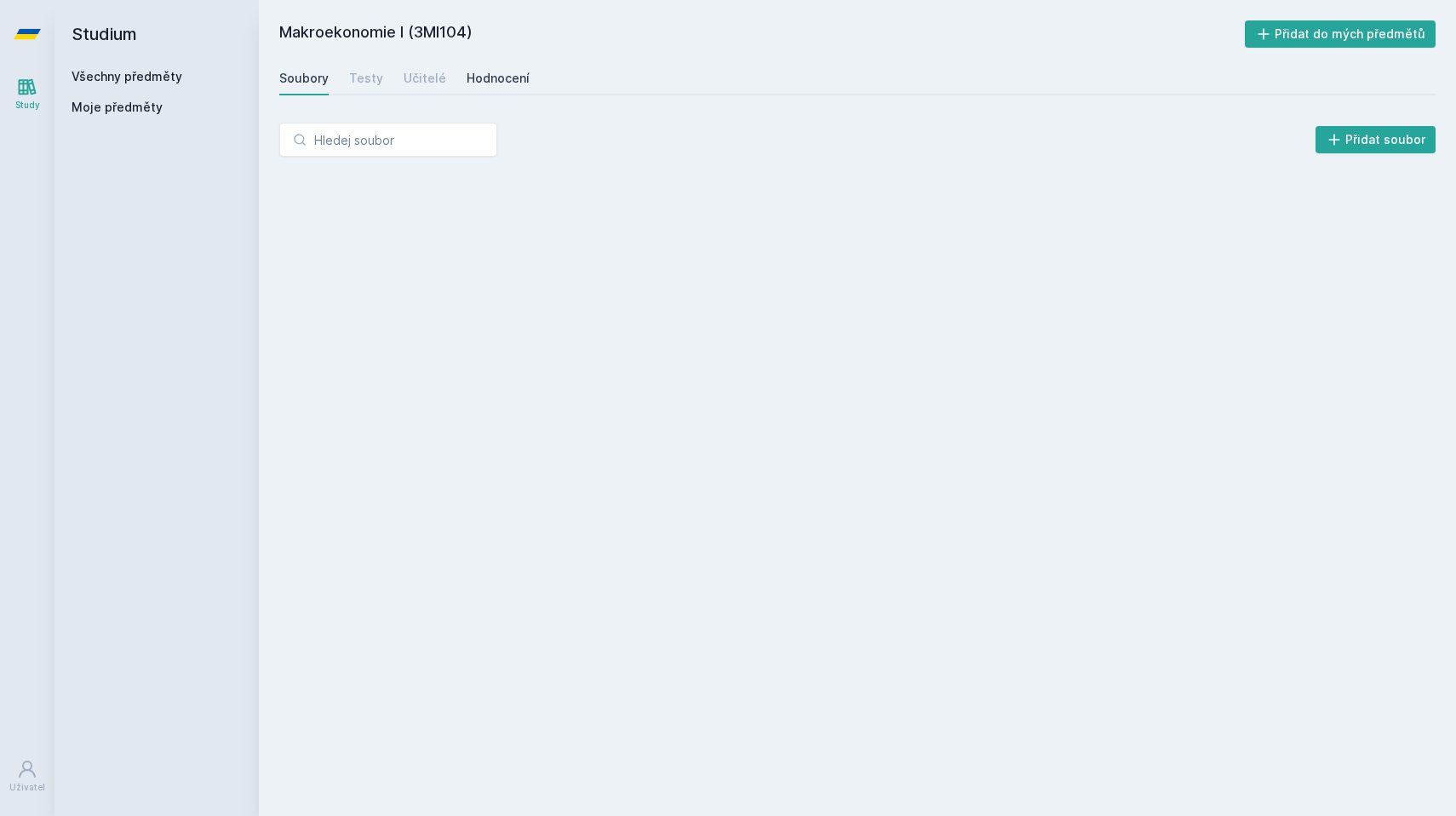
click at [511, 63] on link "Hodnocení" at bounding box center [498, 77] width 63 height 34
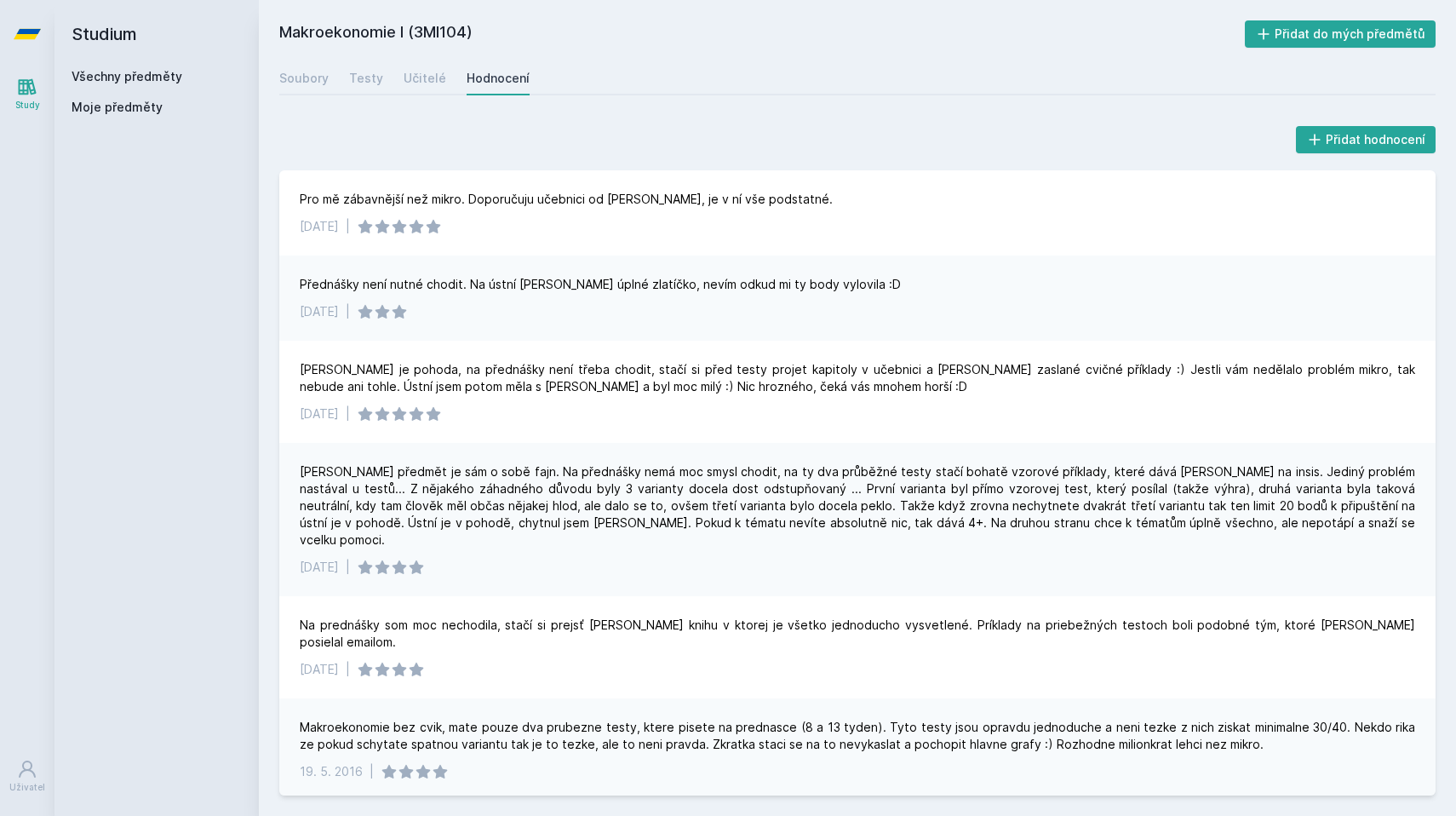
click at [686, 282] on div "Přednášky není nutné chodit. Na ústní [PERSON_NAME] úplné zlatíčko, nevím odkud…" at bounding box center [600, 284] width 601 height 17
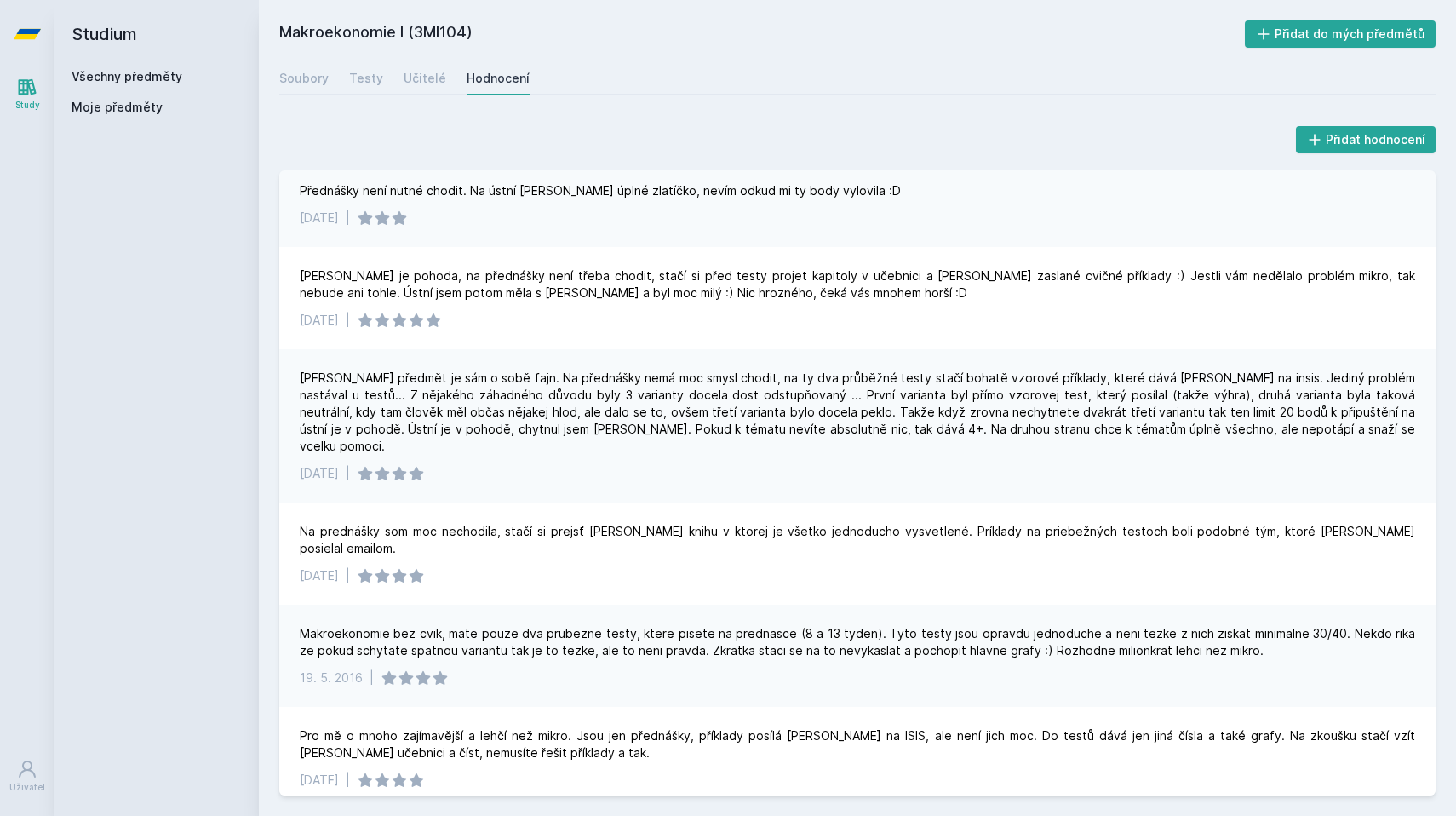
scroll to position [98, 0]
